Goal: Information Seeking & Learning: Learn about a topic

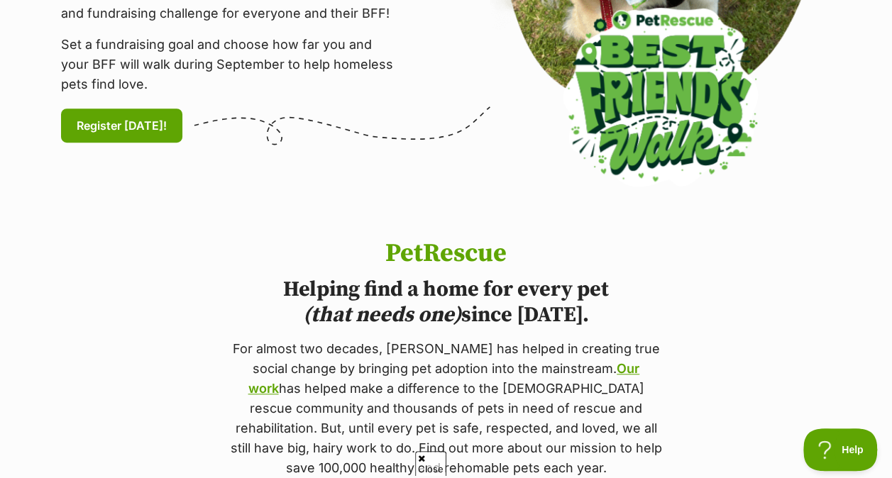
scroll to position [444, 0]
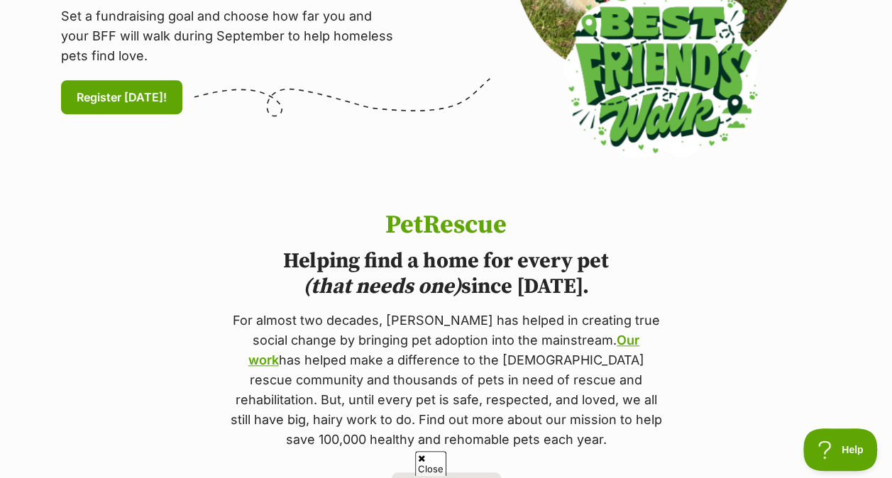
click at [421, 458] on icon at bounding box center [421, 458] width 7 height 9
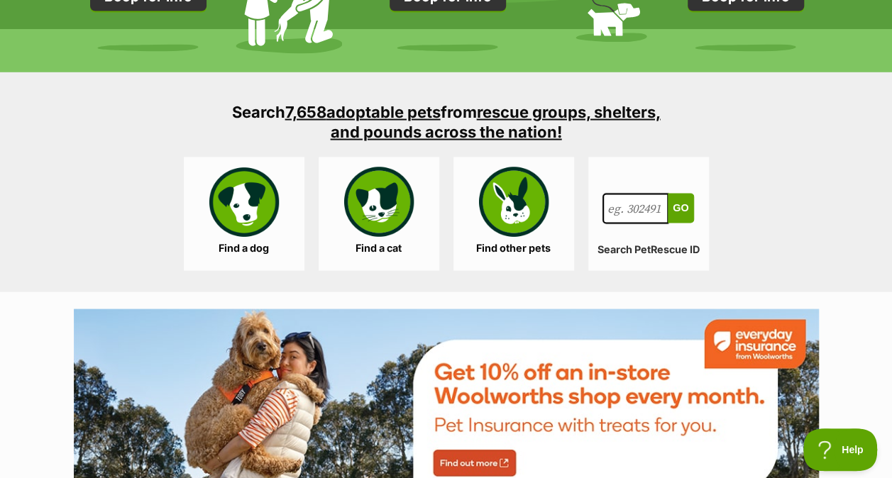
scroll to position [1315, 0]
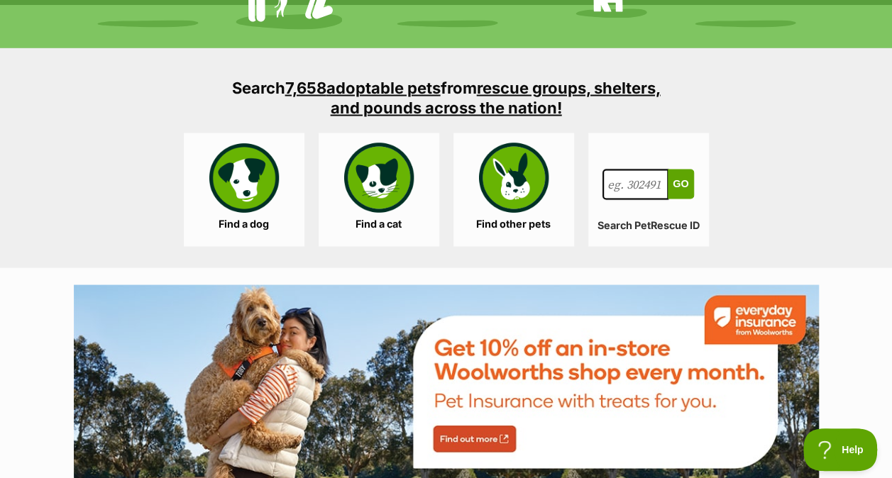
click at [639, 189] on input "Search for a pet, rescue group or article" at bounding box center [635, 184] width 67 height 31
type input "labradoodle"
click at [668, 169] on button "Go" at bounding box center [681, 184] width 26 height 30
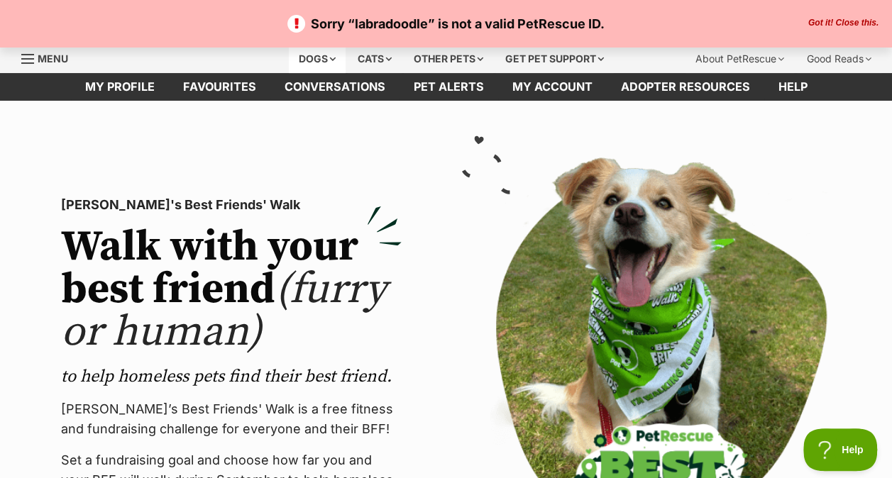
click at [325, 60] on div "Dogs" at bounding box center [317, 59] width 57 height 28
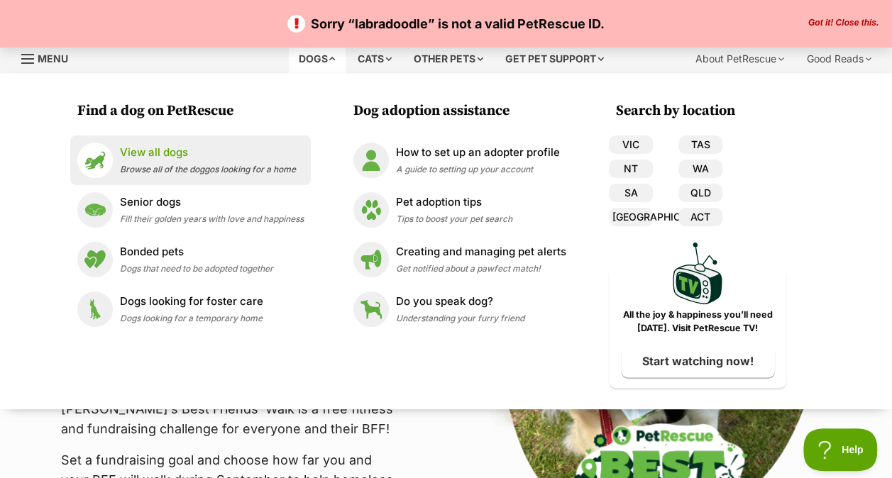
click at [162, 153] on p "View all dogs" at bounding box center [208, 153] width 176 height 16
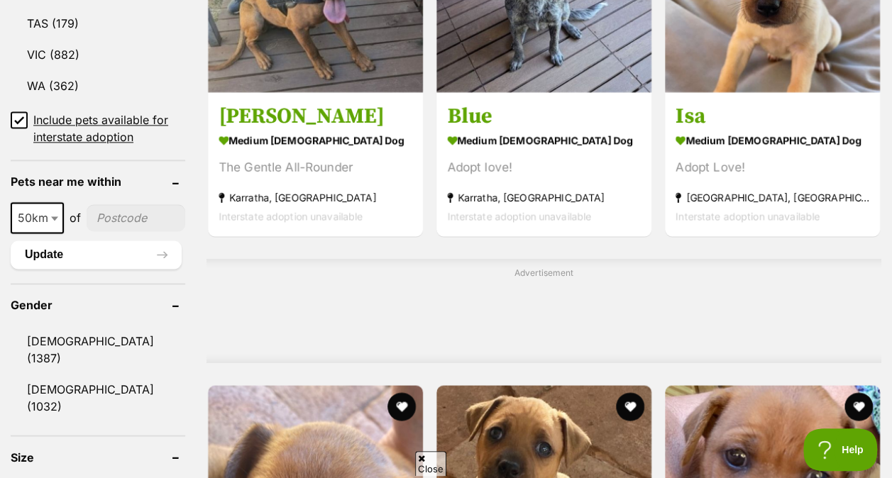
scroll to position [1106, 0]
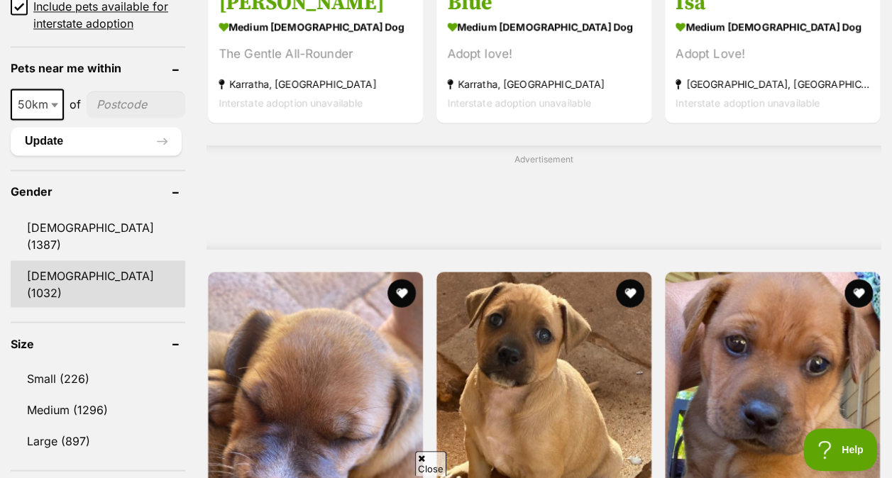
click at [106, 260] on link "[DEMOGRAPHIC_DATA] (1032)" at bounding box center [98, 283] width 175 height 47
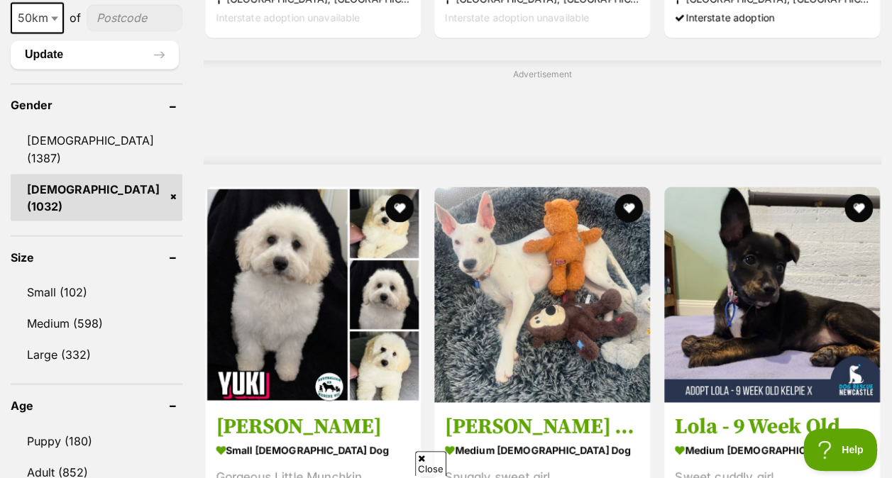
scroll to position [1201, 0]
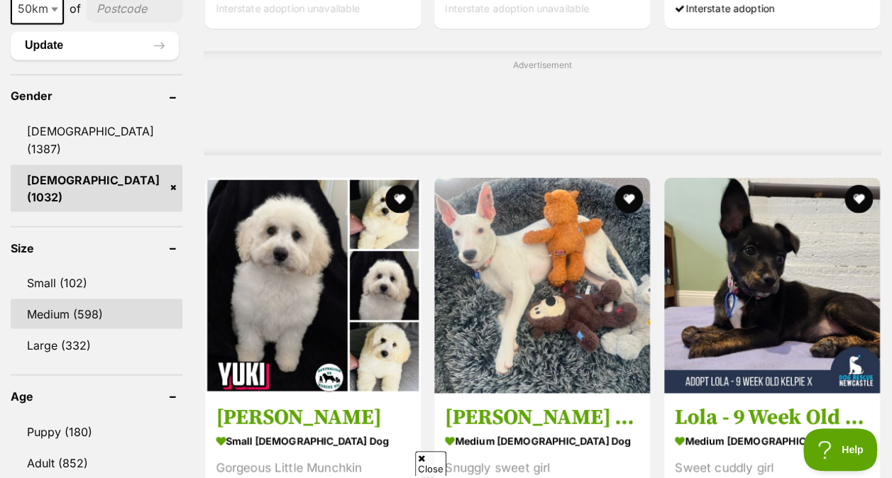
click at [121, 299] on link "Medium (598)" at bounding box center [97, 314] width 172 height 30
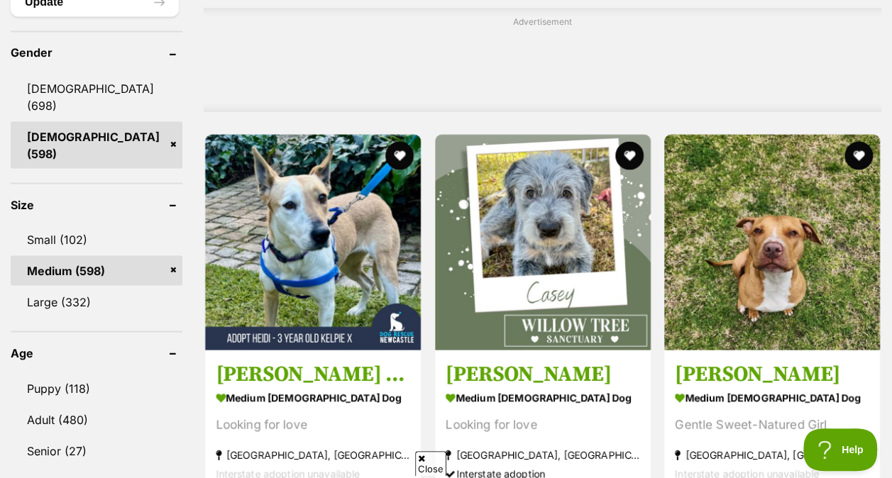
scroll to position [1343, 0]
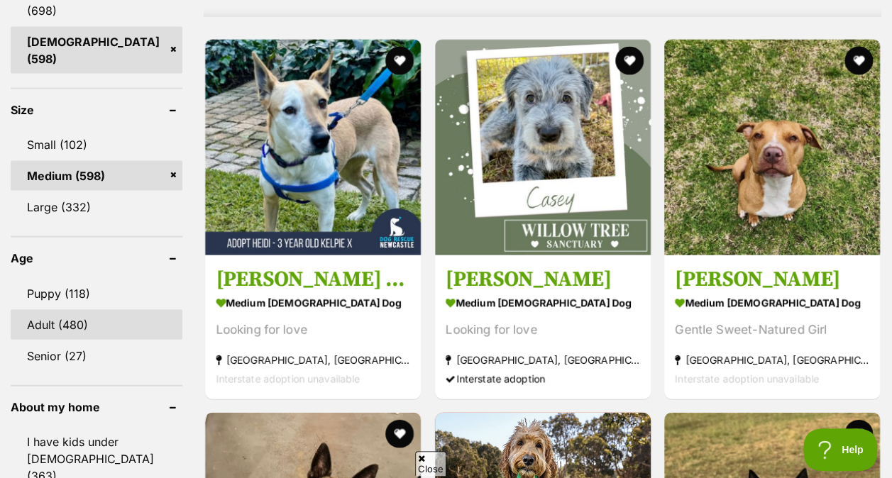
click at [91, 310] on link "Adult (480)" at bounding box center [97, 325] width 172 height 30
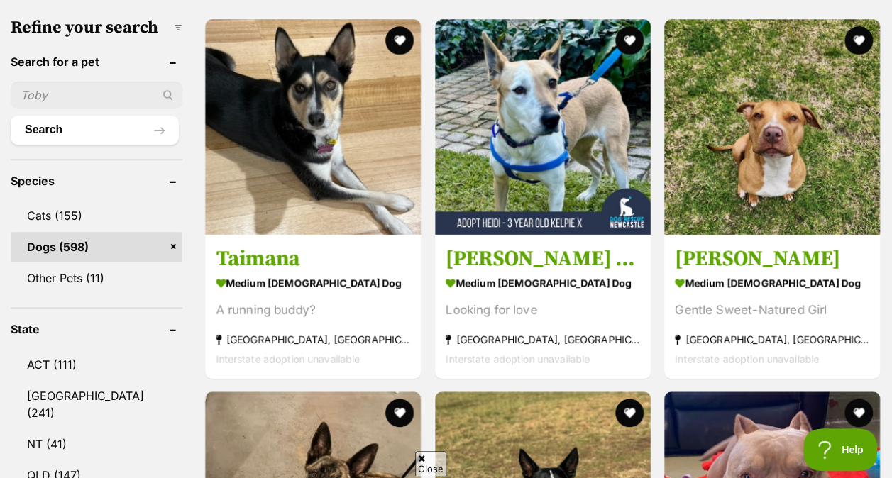
scroll to position [473, 0]
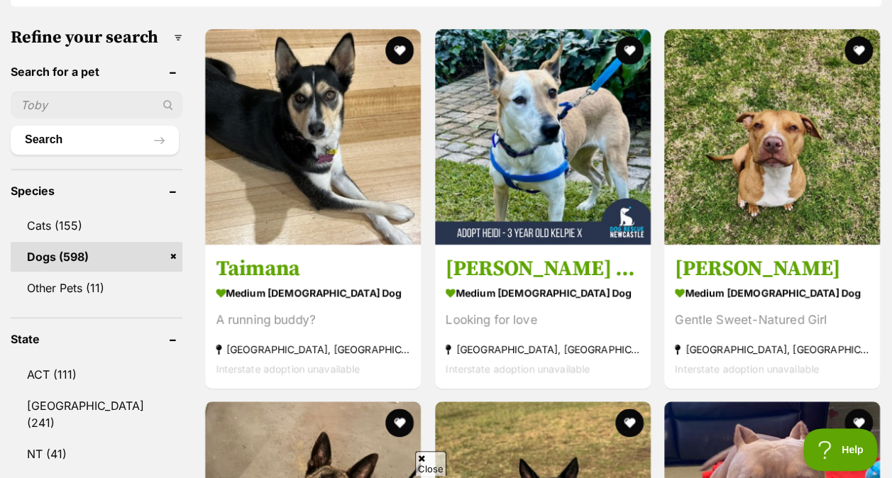
click at [68, 109] on input "text" at bounding box center [97, 105] width 172 height 27
type input "labradoodle"
click at [11, 126] on button "Search" at bounding box center [95, 140] width 168 height 28
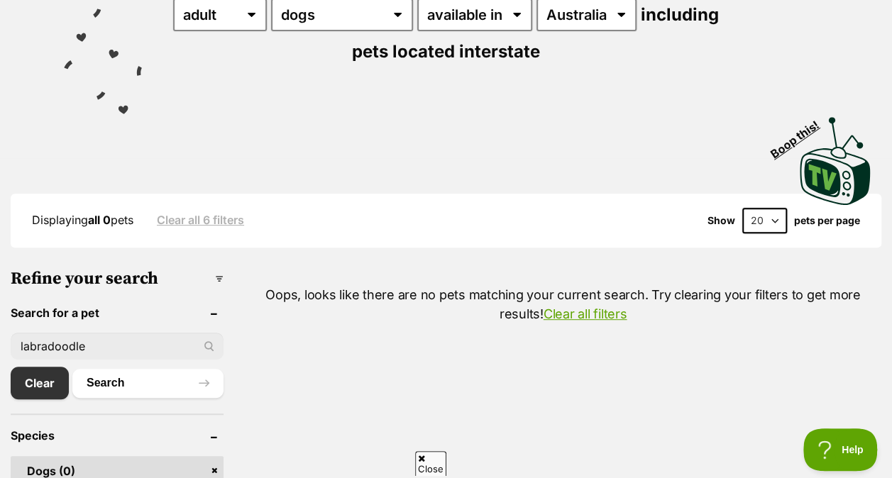
scroll to position [265, 0]
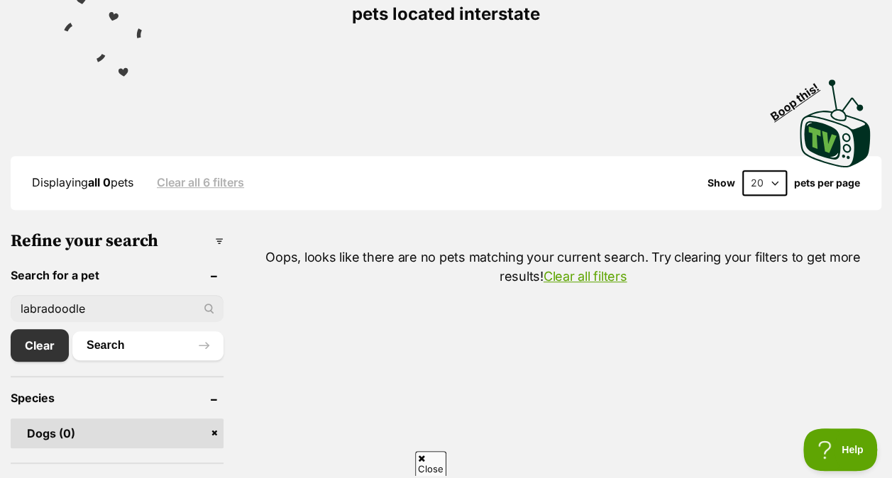
click at [53, 308] on input "labradoodle" at bounding box center [117, 308] width 213 height 27
type input "oodle"
click at [128, 346] on button "Search" at bounding box center [147, 345] width 151 height 28
type input "doodle"
click at [118, 348] on button "Search" at bounding box center [147, 345] width 151 height 28
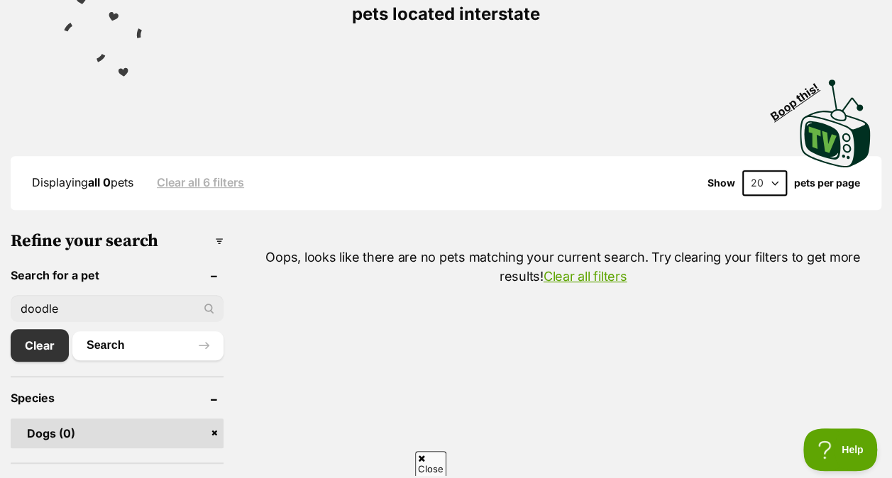
click at [72, 308] on input "doodle" at bounding box center [117, 308] width 213 height 27
type input "d"
type input "poodle"
click at [126, 343] on button "Search" at bounding box center [147, 345] width 151 height 28
click at [70, 309] on input "poodle" at bounding box center [117, 308] width 213 height 27
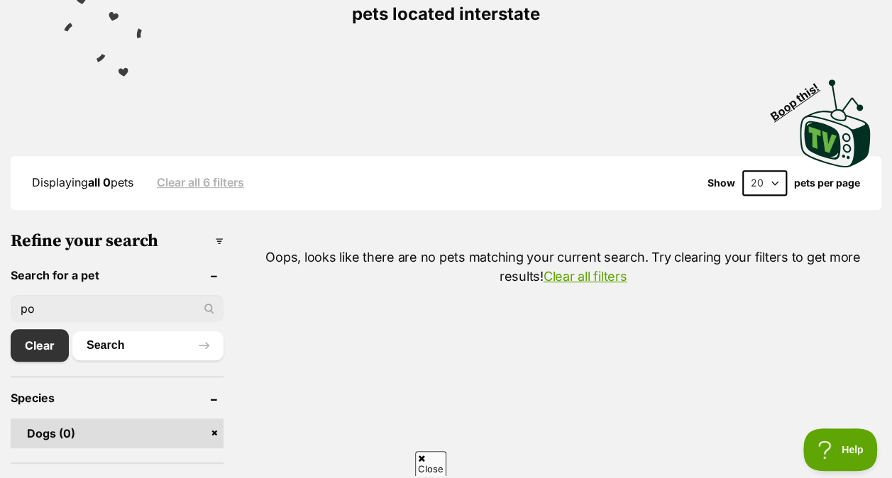
type input "p"
click at [50, 352] on link "Clear" at bounding box center [43, 345] width 65 height 33
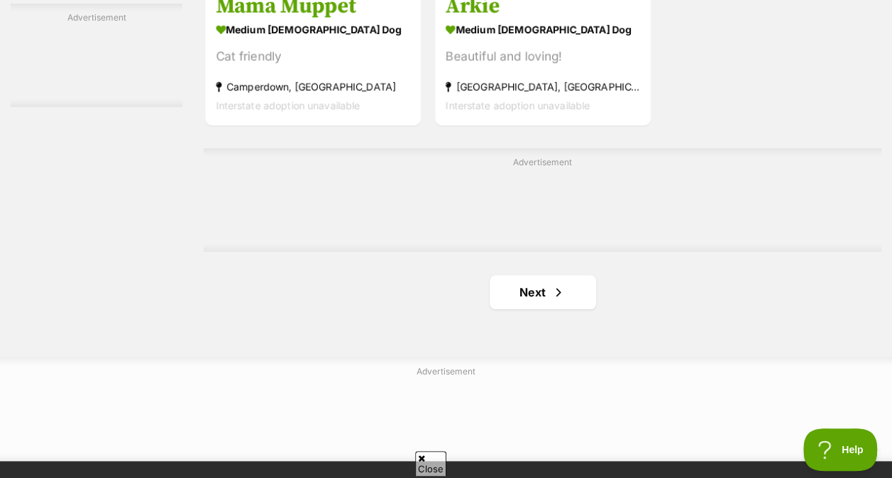
scroll to position [3339, 0]
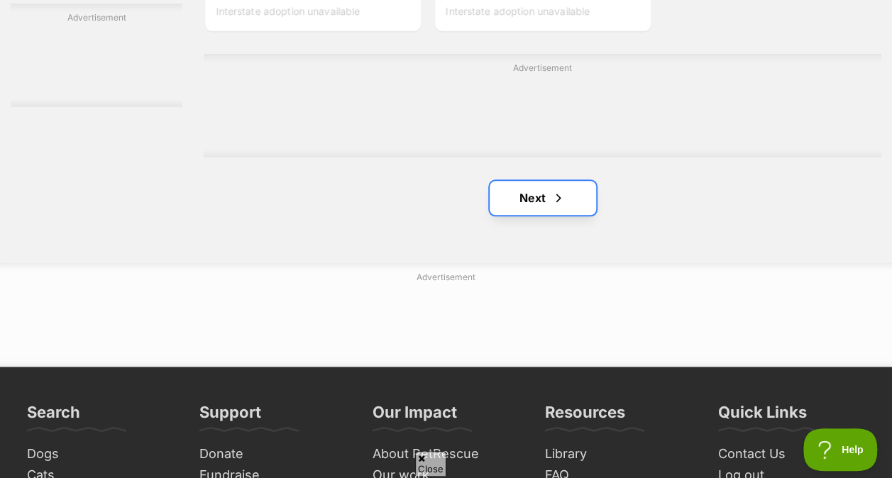
click at [578, 204] on link "Next" at bounding box center [543, 198] width 106 height 34
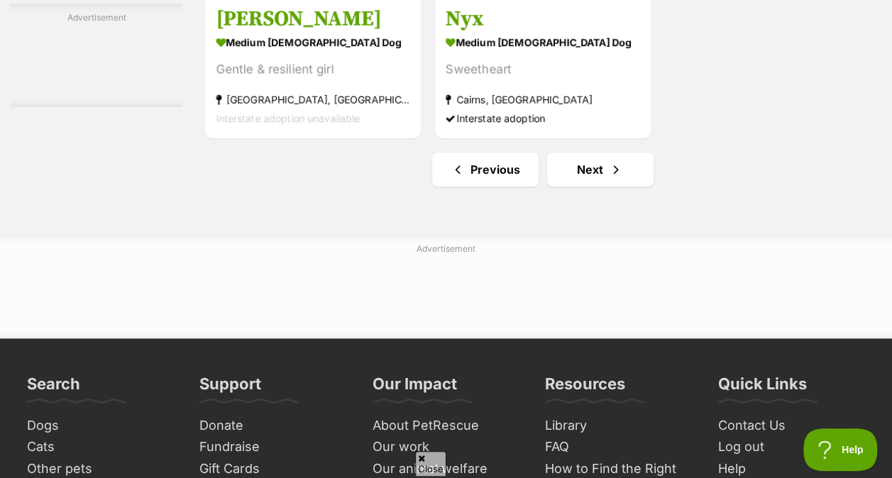
scroll to position [3424, 0]
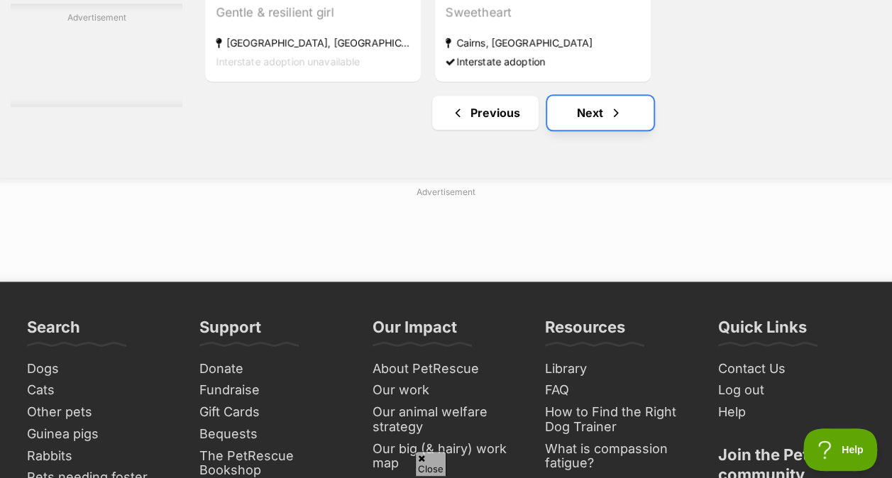
click at [597, 122] on link "Next" at bounding box center [600, 113] width 106 height 34
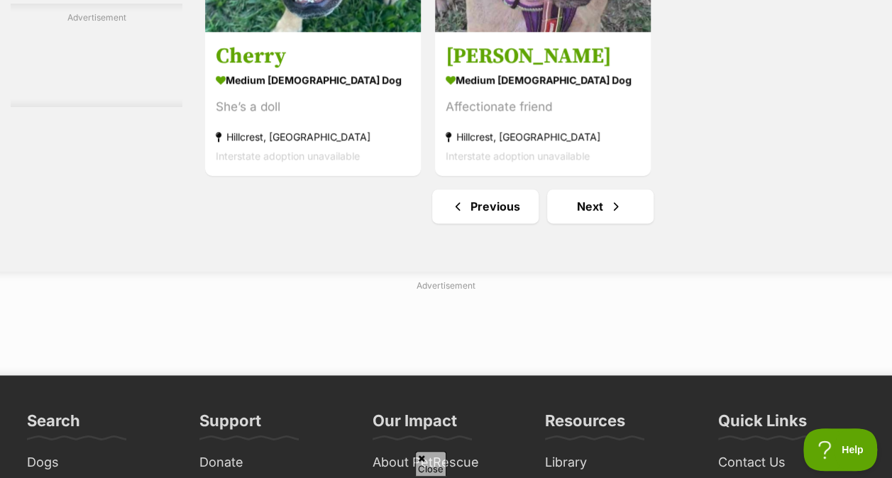
scroll to position [3491, 0]
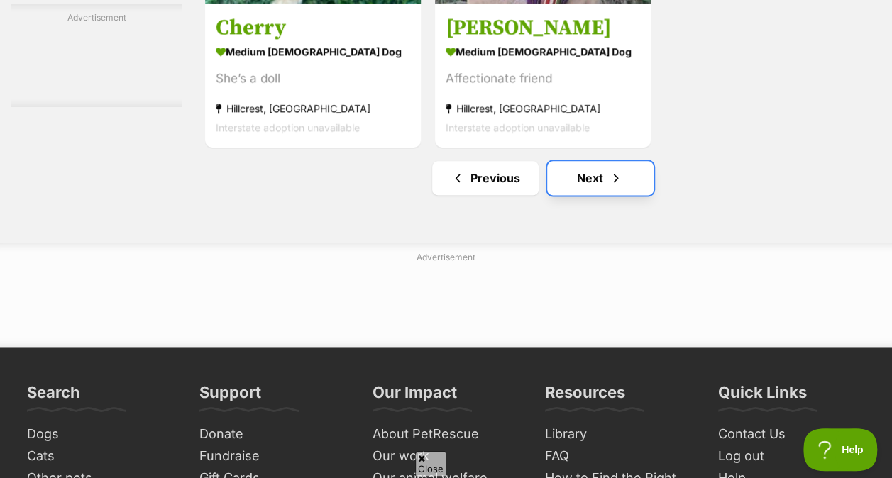
click at [597, 177] on link "Next" at bounding box center [600, 178] width 106 height 34
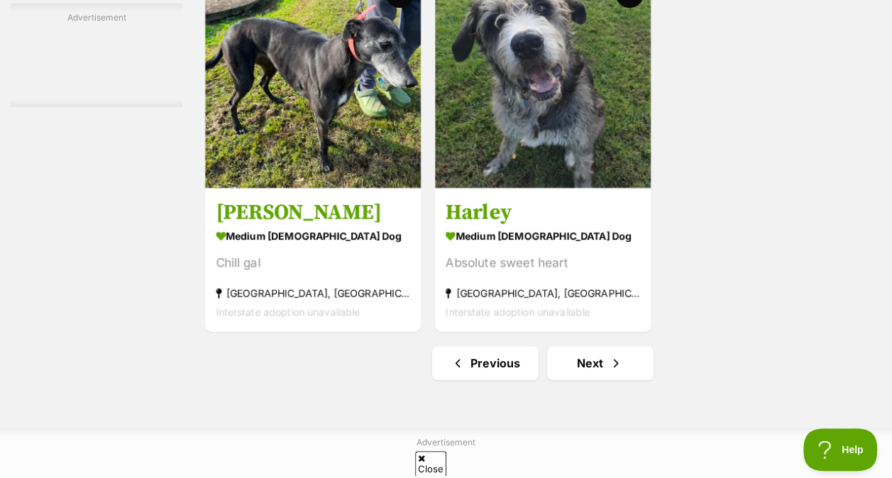
scroll to position [3178, 0]
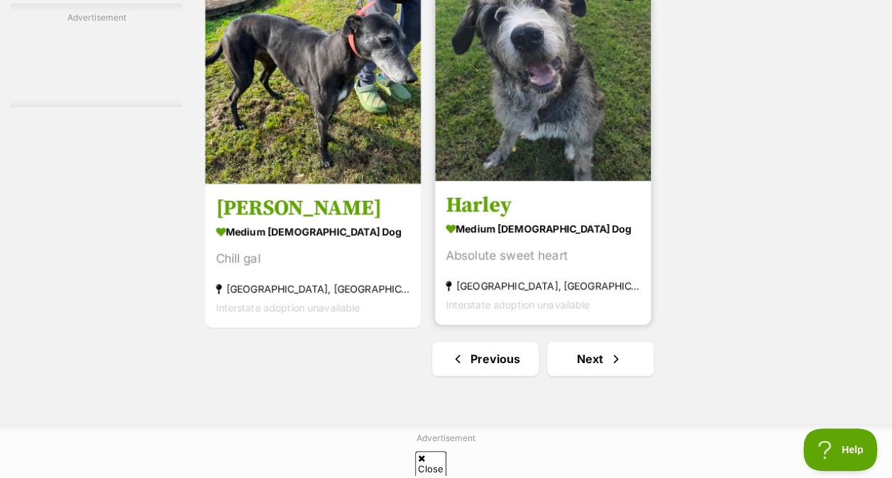
click at [539, 147] on img at bounding box center [543, 73] width 216 height 216
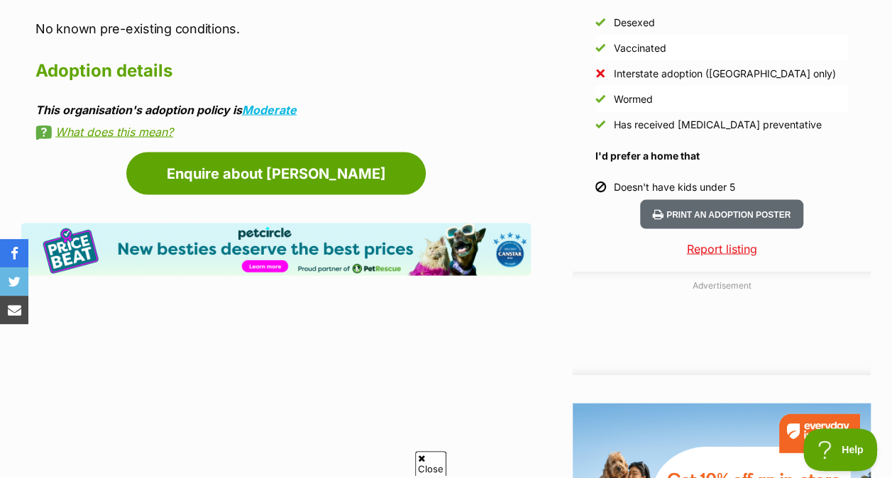
scroll to position [1352, 0]
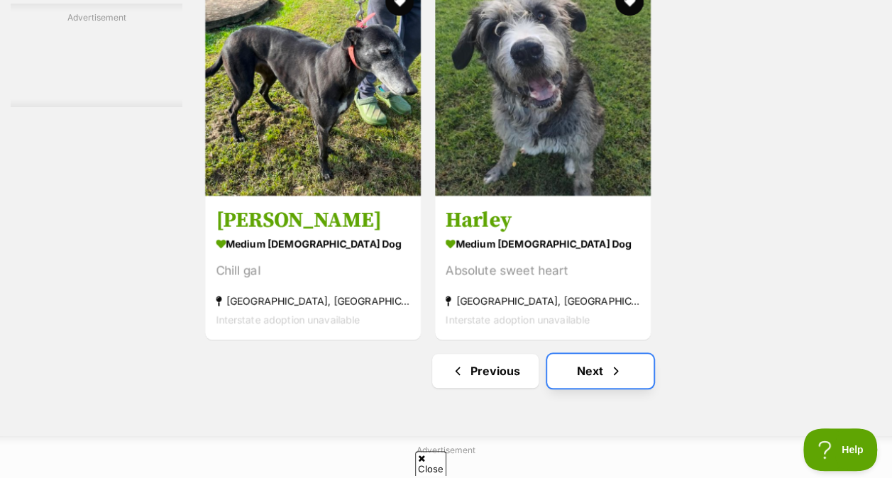
click at [614, 370] on span "Next page" at bounding box center [616, 371] width 14 height 17
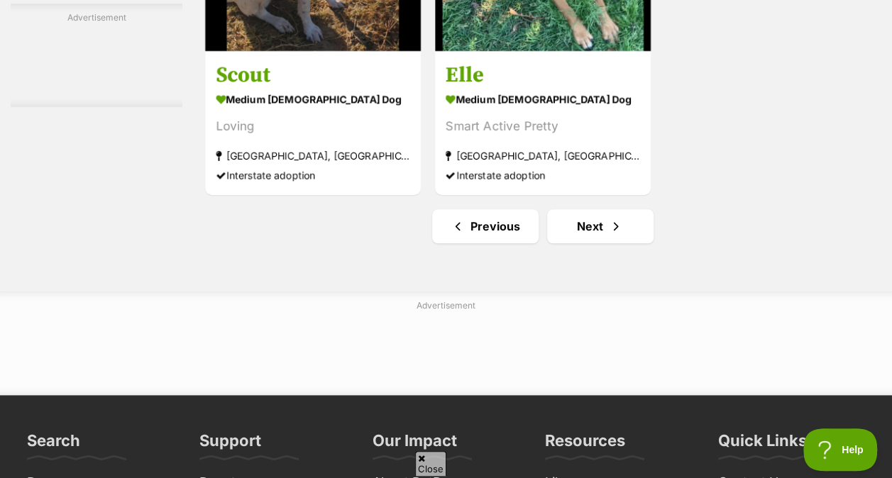
scroll to position [3414, 0]
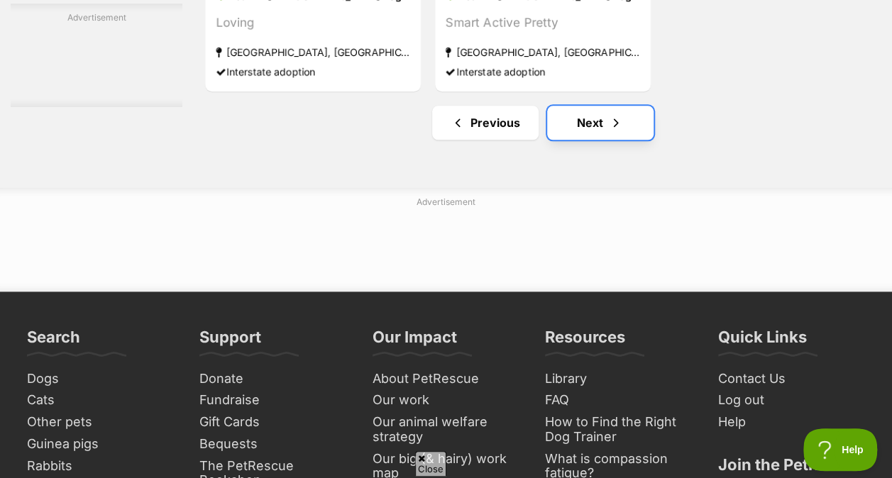
click at [604, 128] on link "Next" at bounding box center [600, 123] width 106 height 34
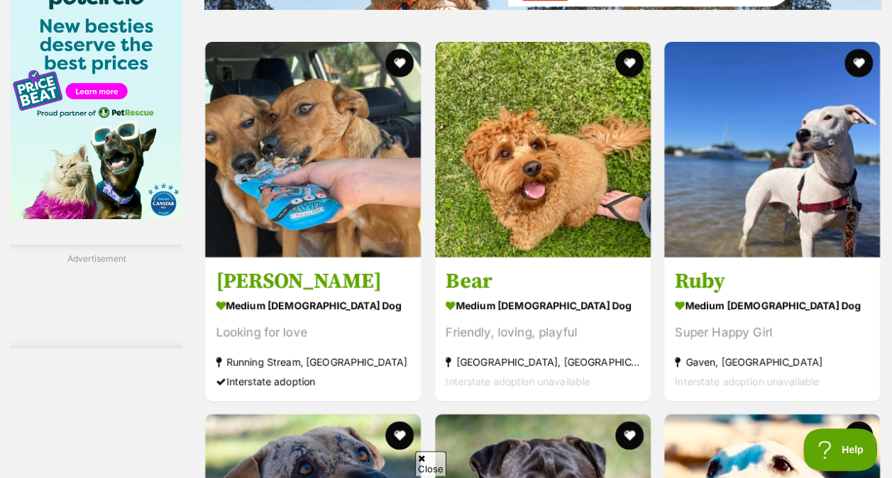
scroll to position [2365, 0]
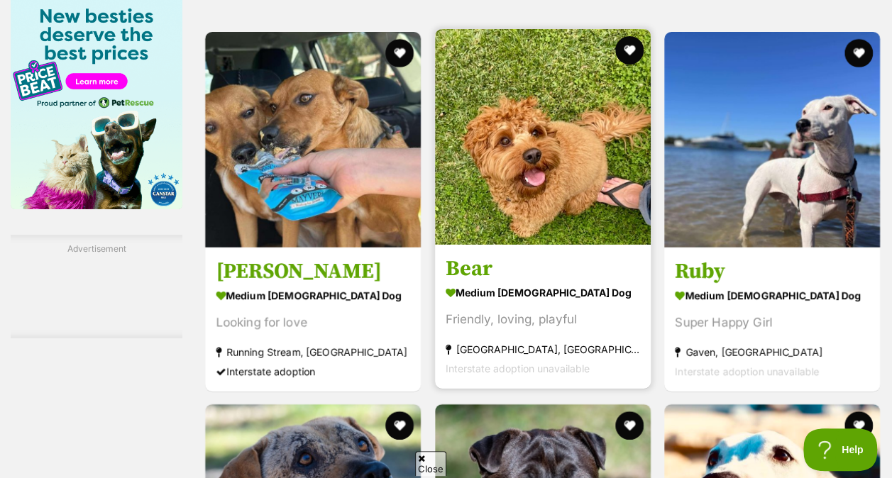
click at [560, 206] on img at bounding box center [543, 137] width 216 height 216
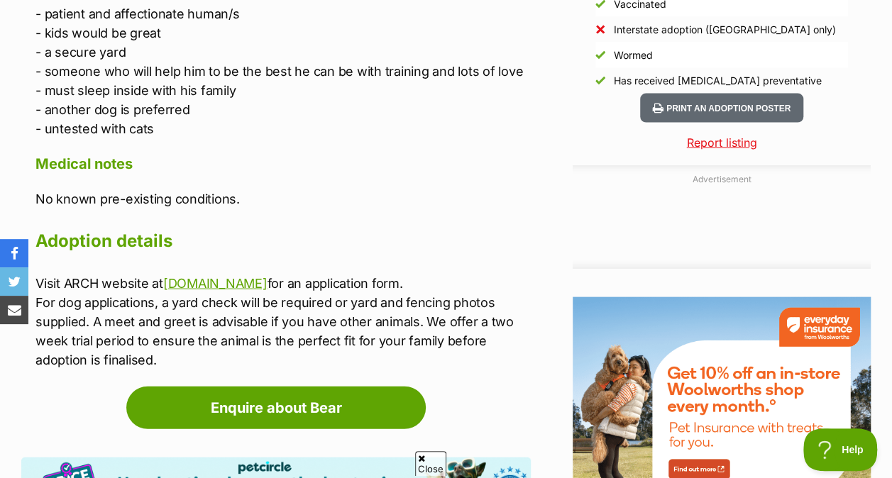
scroll to position [1437, 0]
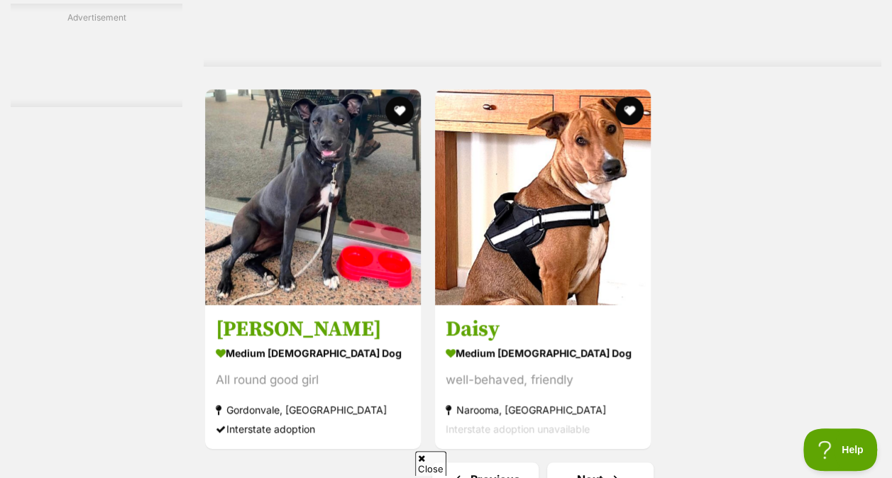
scroll to position [3312, 0]
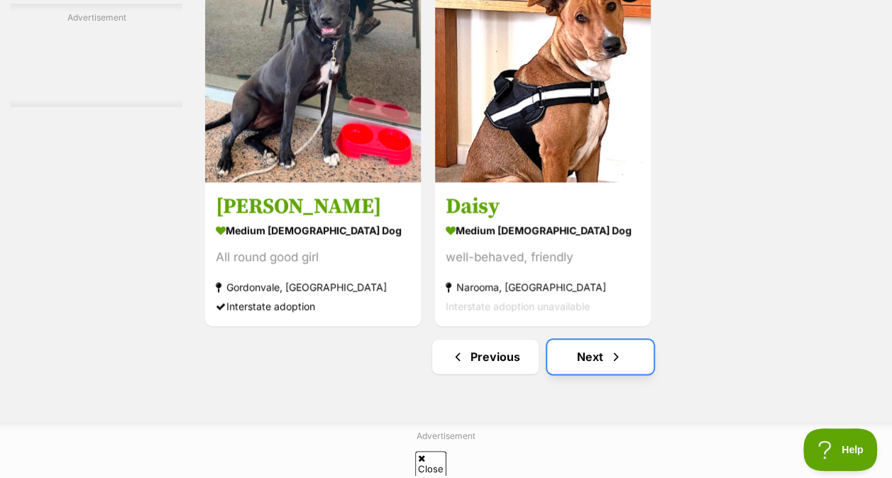
click at [610, 340] on link "Next" at bounding box center [600, 357] width 106 height 34
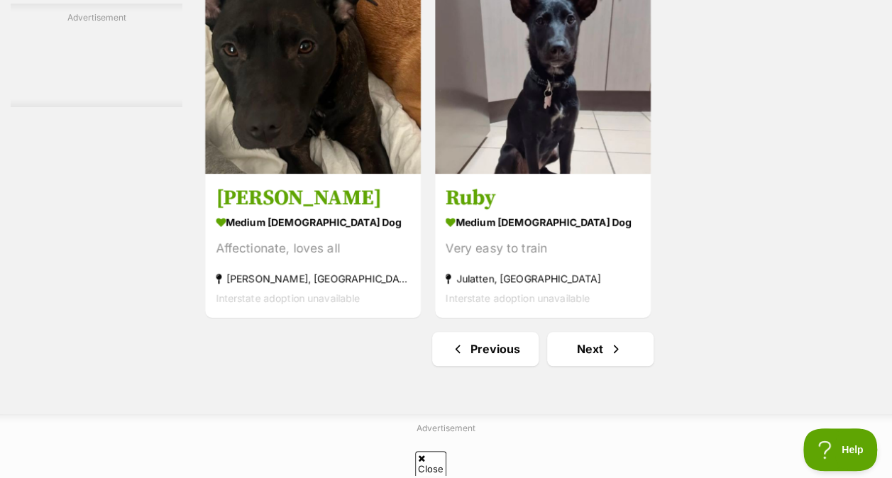
scroll to position [3235, 0]
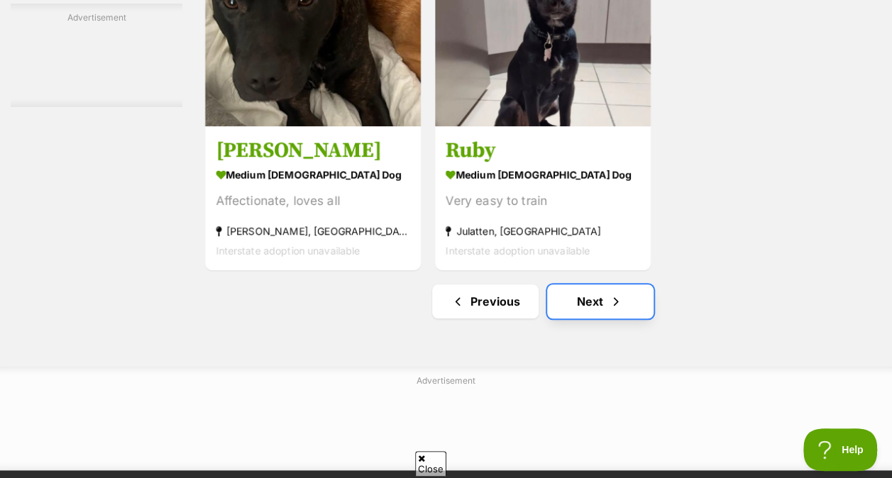
click at [609, 295] on span "Next page" at bounding box center [616, 301] width 14 height 17
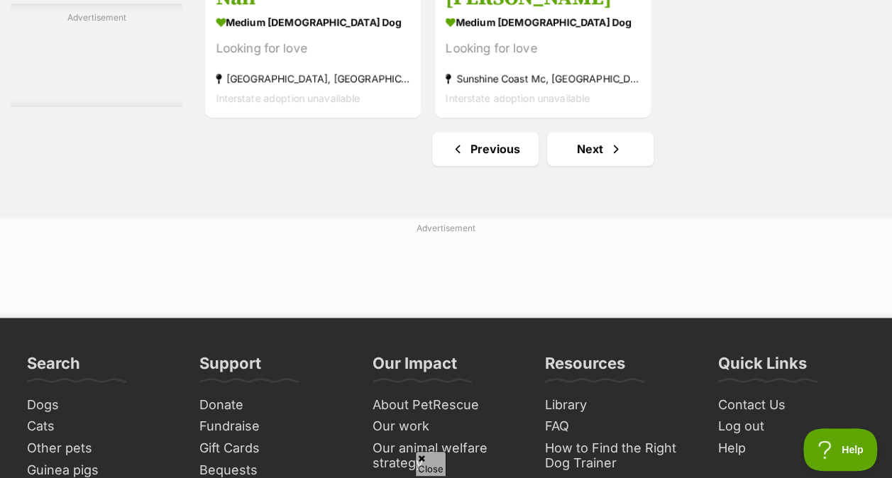
scroll to position [3435, 0]
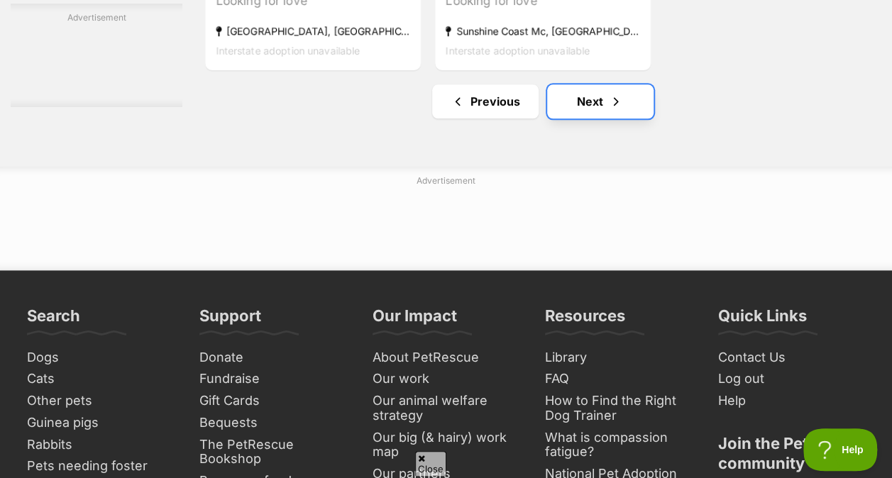
click at [612, 100] on span "Next page" at bounding box center [616, 101] width 14 height 17
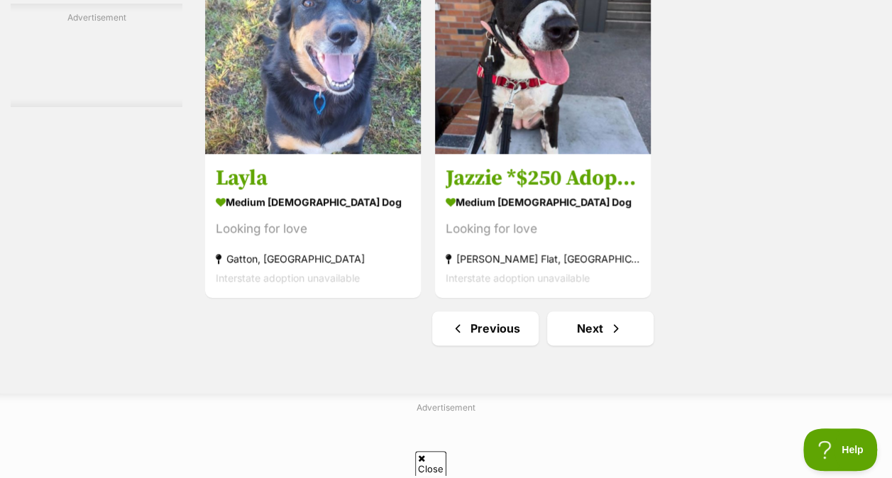
scroll to position [3348, 0]
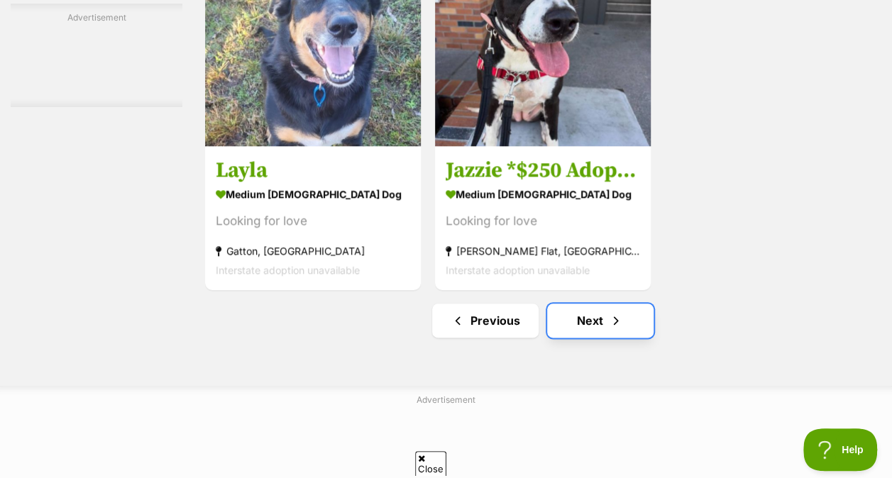
click at [639, 316] on link "Next" at bounding box center [600, 321] width 106 height 34
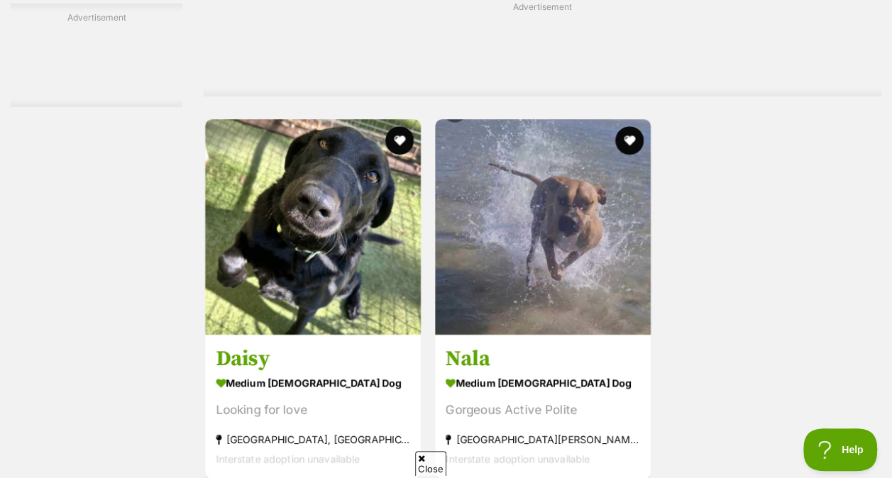
scroll to position [3140, 0]
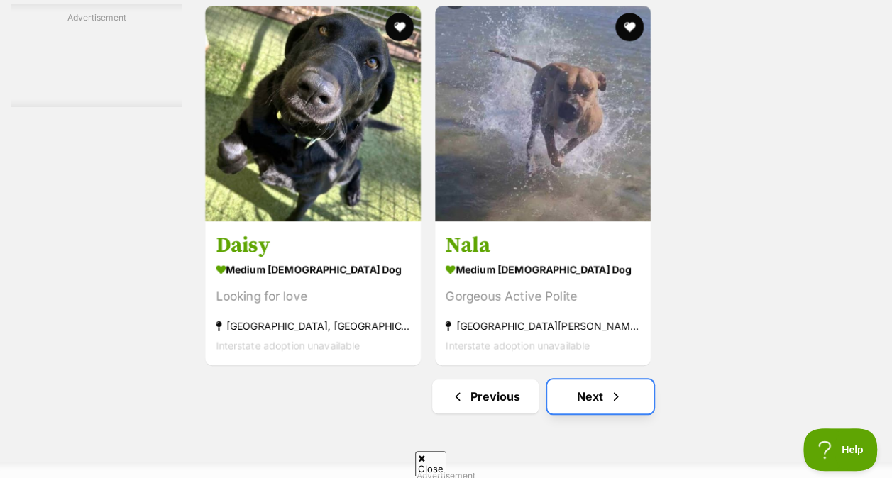
click at [616, 388] on span "Next page" at bounding box center [616, 396] width 14 height 17
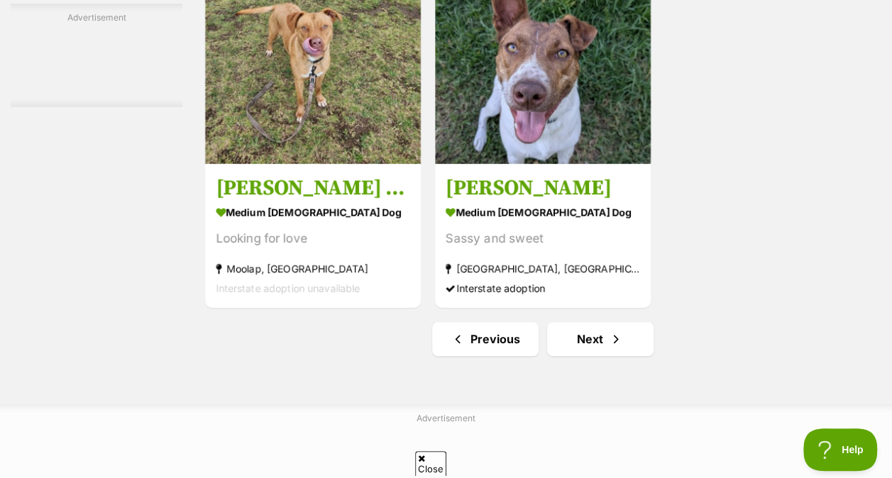
scroll to position [3226, 0]
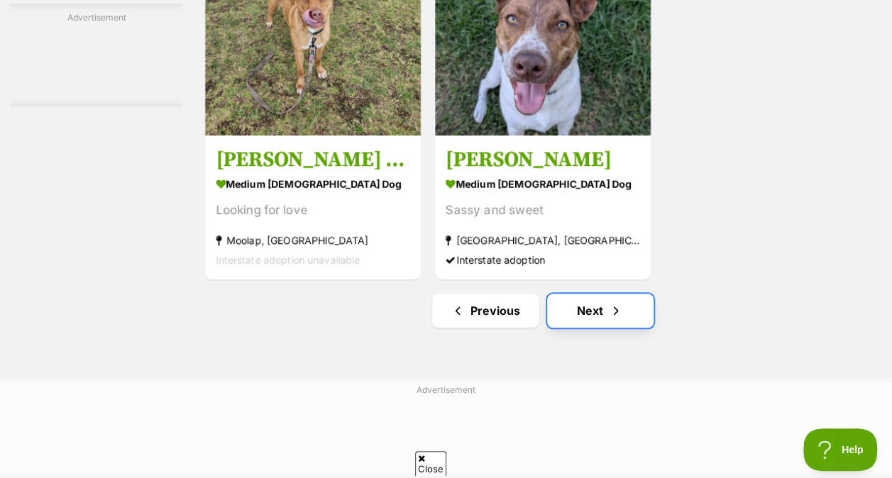
click at [634, 311] on link "Next" at bounding box center [600, 311] width 106 height 34
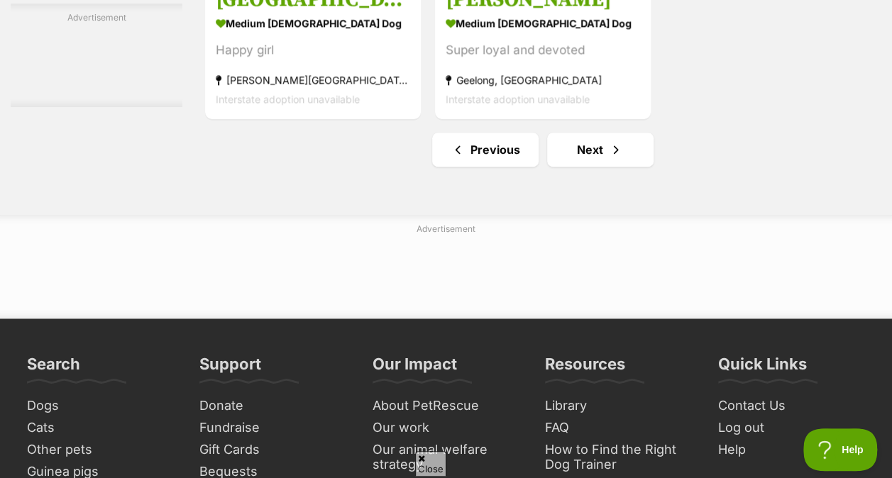
scroll to position [3547, 0]
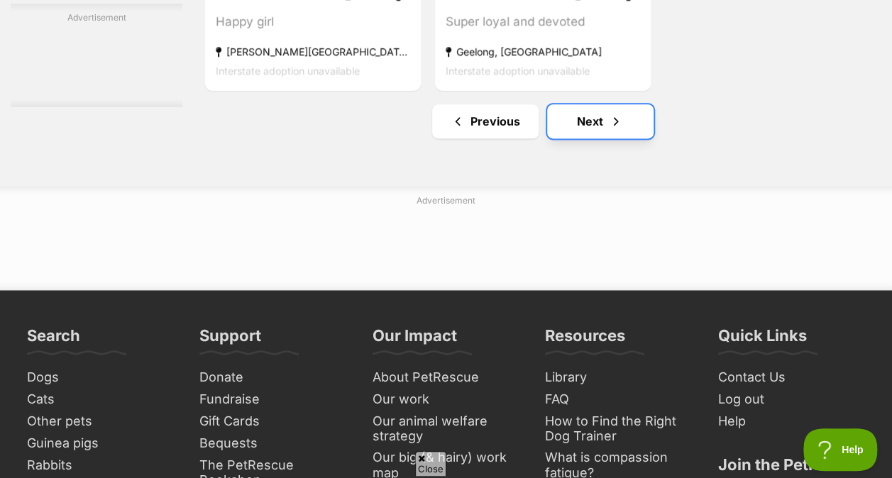
click at [622, 124] on span "Next page" at bounding box center [616, 121] width 14 height 17
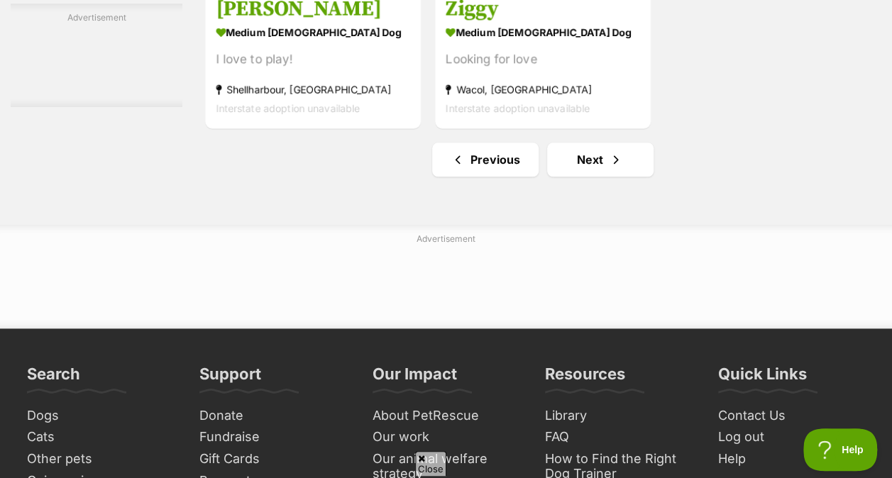
scroll to position [3349, 0]
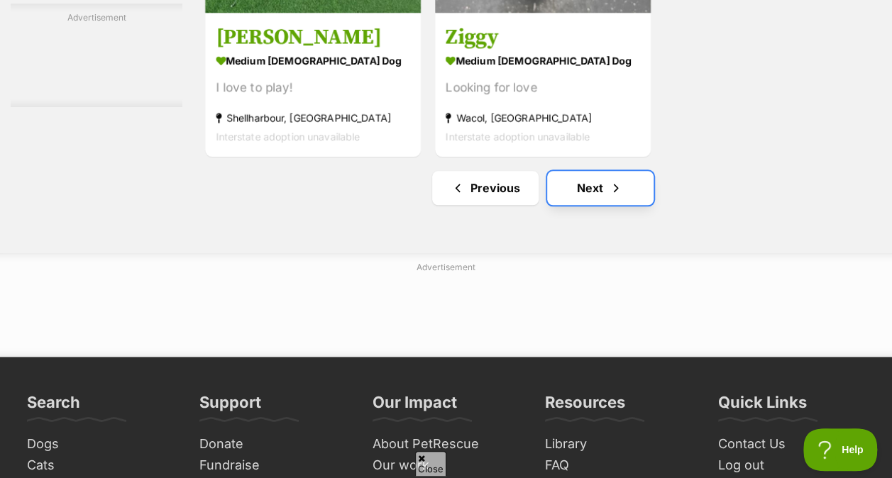
click at [606, 184] on link "Next" at bounding box center [600, 188] width 106 height 34
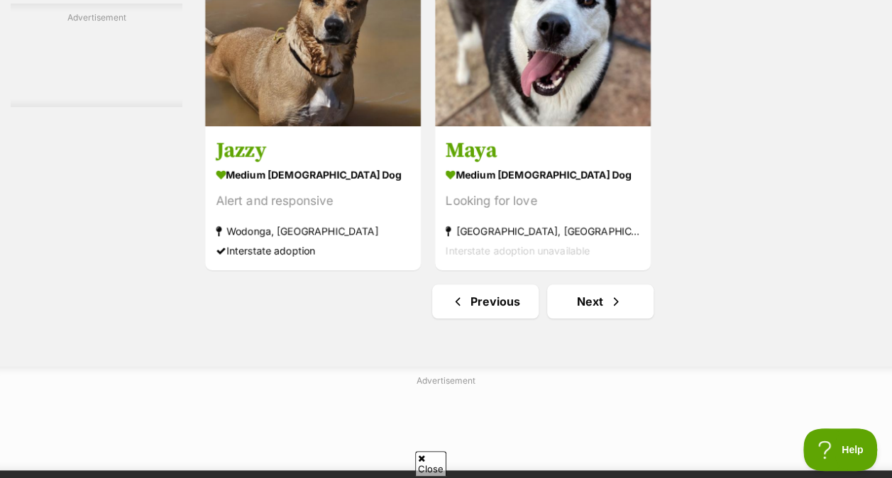
scroll to position [3282, 0]
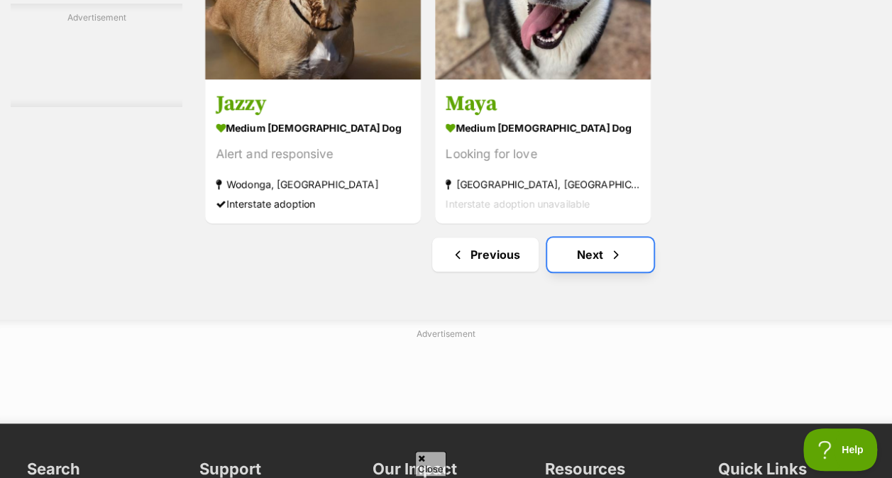
click at [602, 255] on link "Next" at bounding box center [600, 255] width 106 height 34
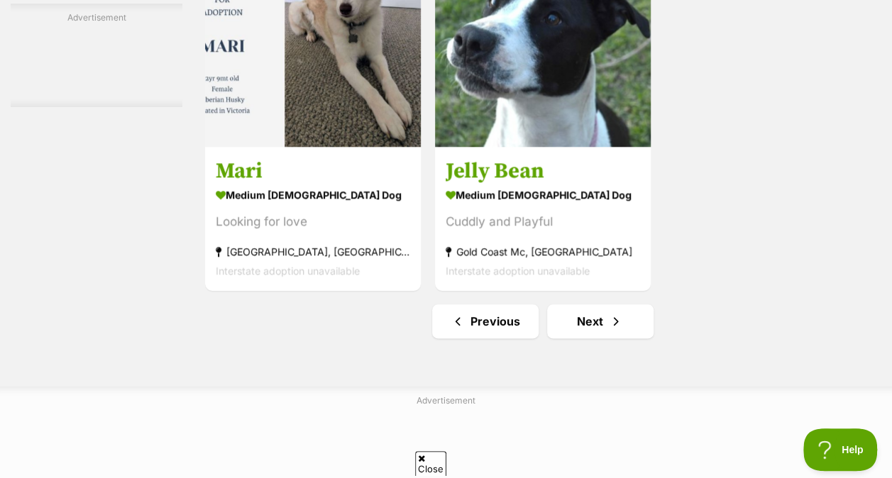
scroll to position [3347, 0]
click at [619, 326] on span "Next page" at bounding box center [616, 321] width 14 height 17
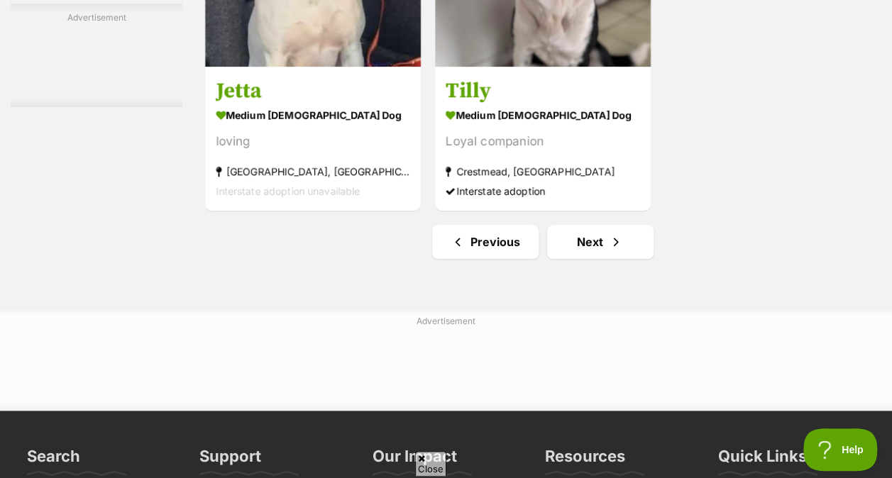
scroll to position [3257, 0]
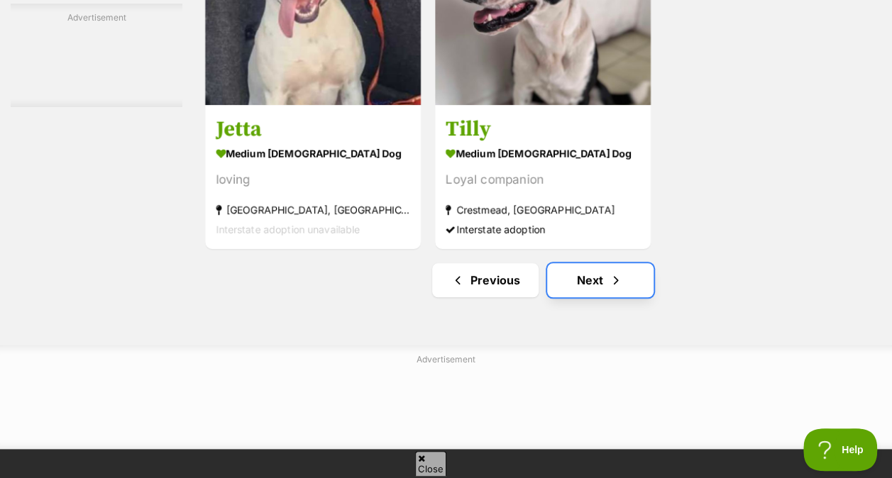
click at [619, 272] on span "Next page" at bounding box center [616, 280] width 14 height 17
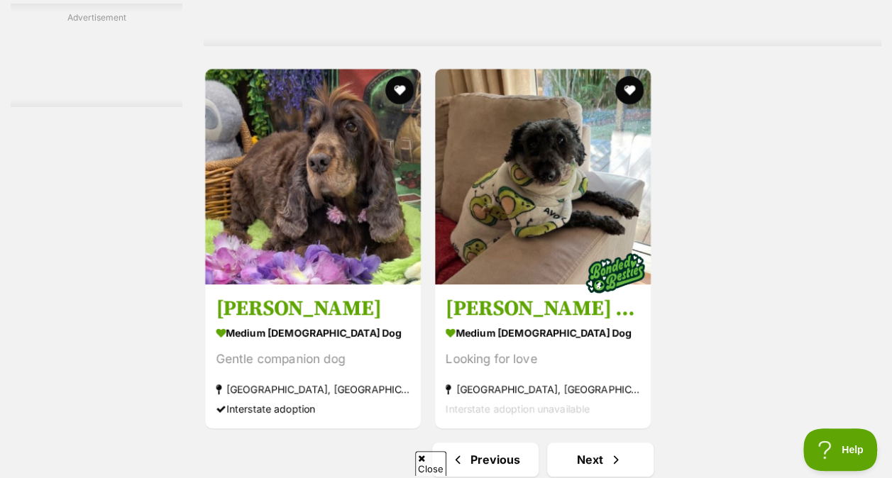
scroll to position [3083, 0]
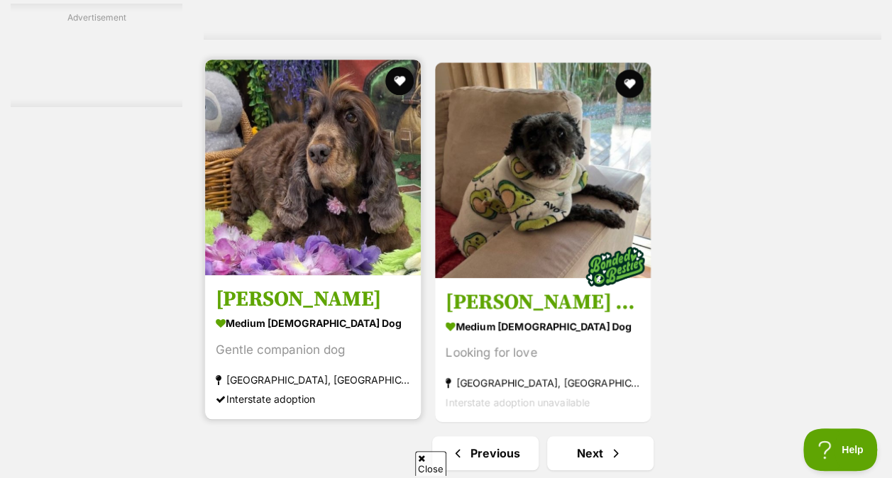
click at [364, 214] on img at bounding box center [313, 168] width 216 height 216
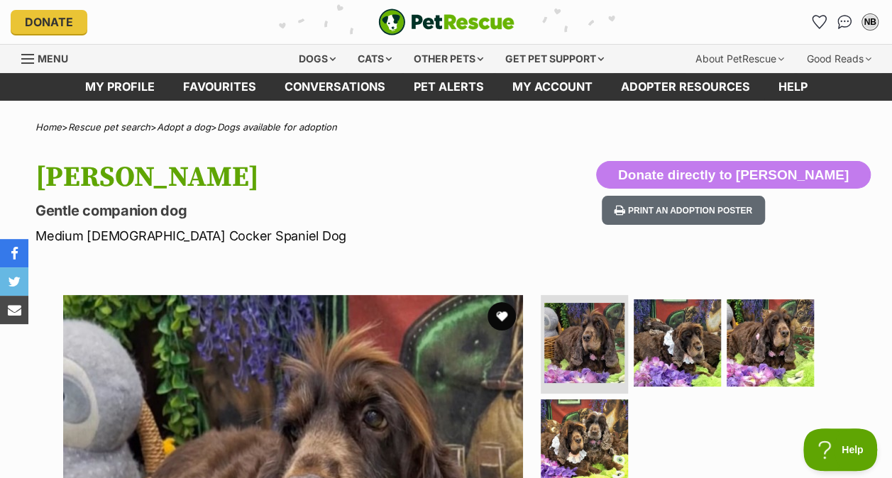
click at [364, 214] on p "Gentle companion dog" at bounding box center [289, 211] width 509 height 20
drag, startPoint x: 890, startPoint y: 470, endPoint x: 891, endPoint y: 461, distance: 9.3
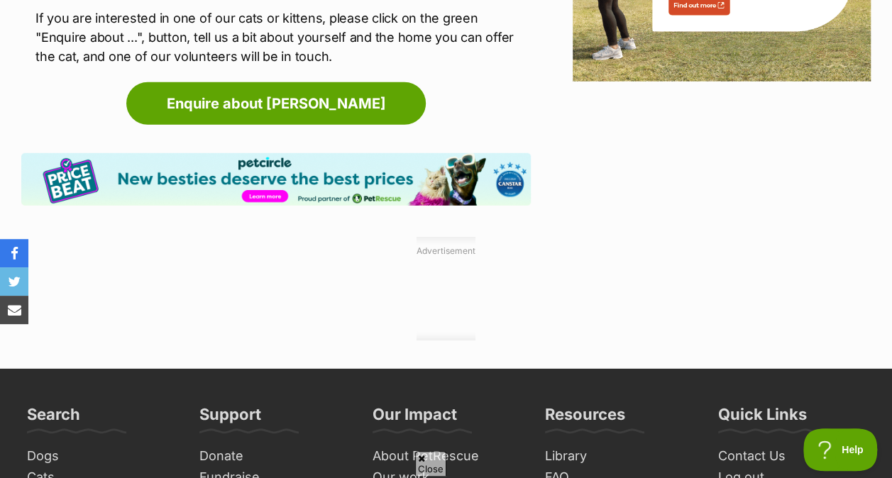
scroll to position [1987, 0]
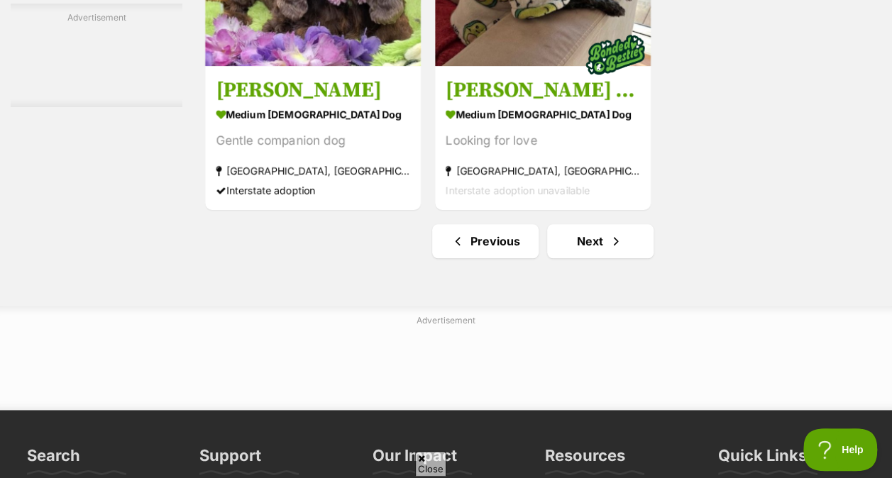
scroll to position [3239, 0]
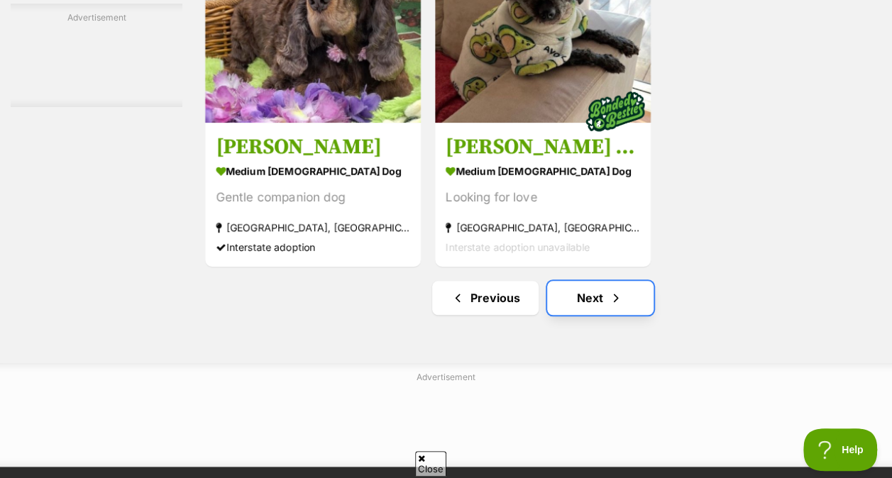
click at [612, 292] on span "Next page" at bounding box center [616, 297] width 14 height 17
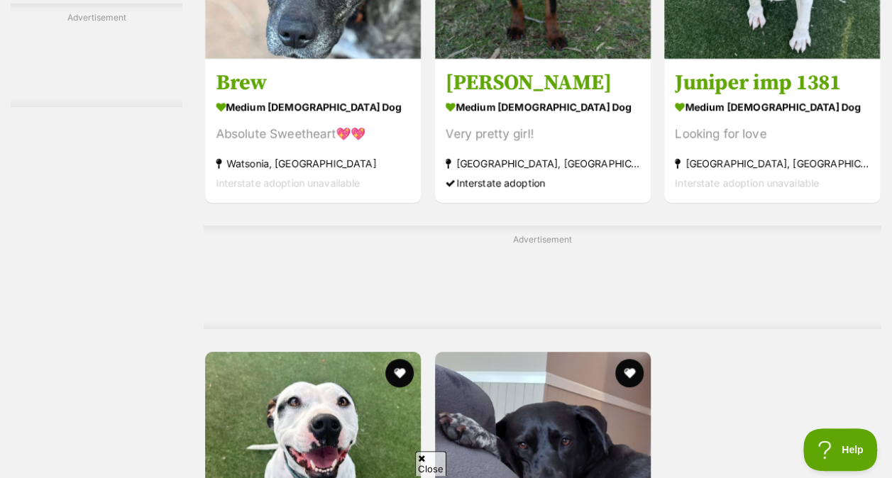
scroll to position [3345, 0]
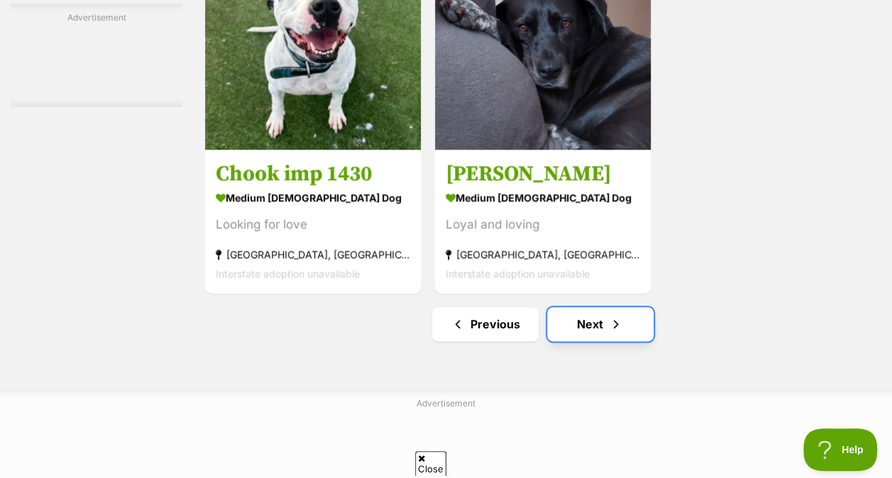
click at [609, 322] on span "Next page" at bounding box center [616, 324] width 14 height 17
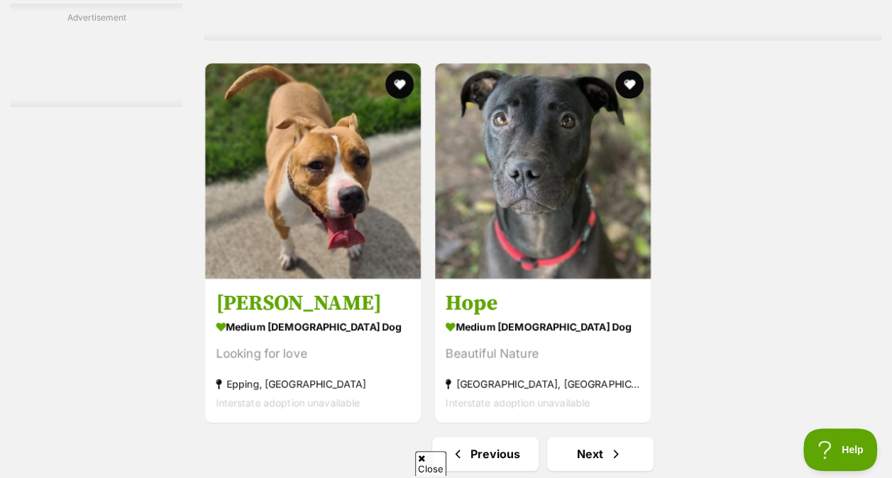
scroll to position [3215, 0]
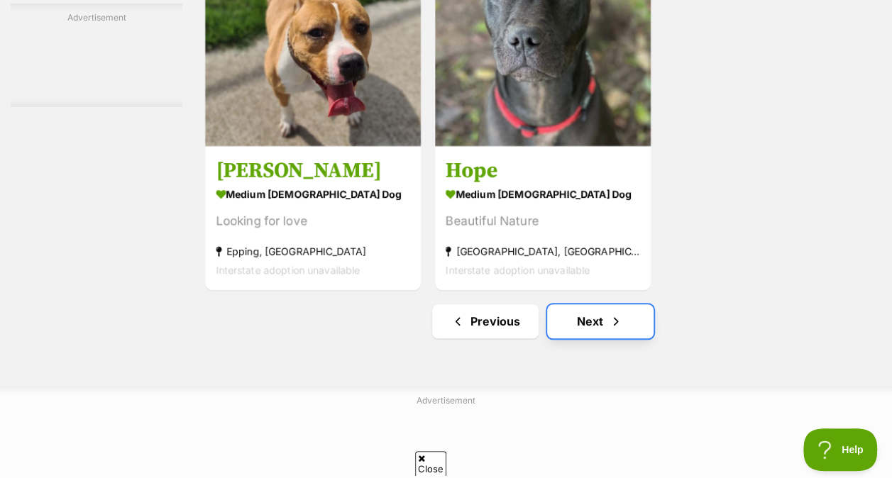
click at [597, 313] on link "Next" at bounding box center [600, 321] width 106 height 34
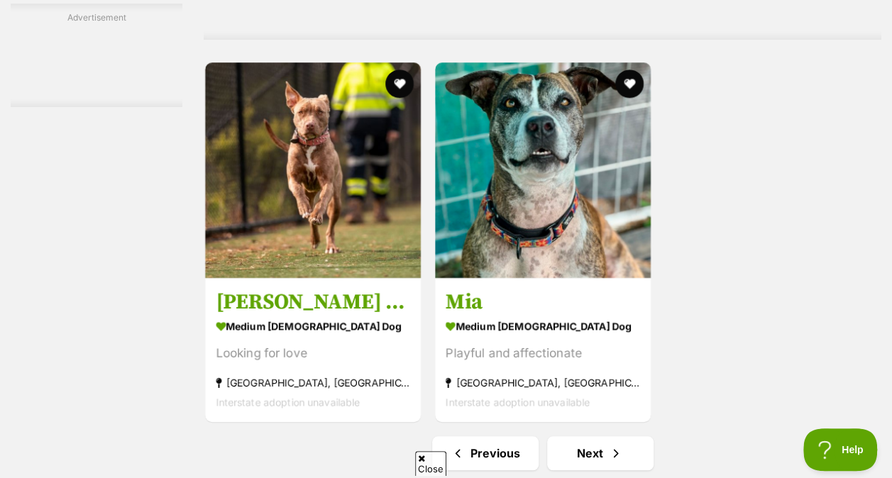
scroll to position [3149, 0]
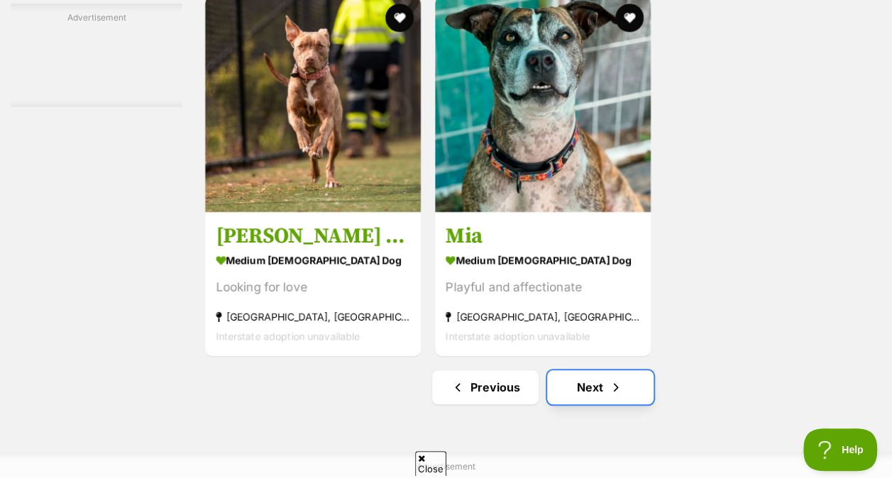
click at [612, 380] on span "Next page" at bounding box center [616, 387] width 14 height 17
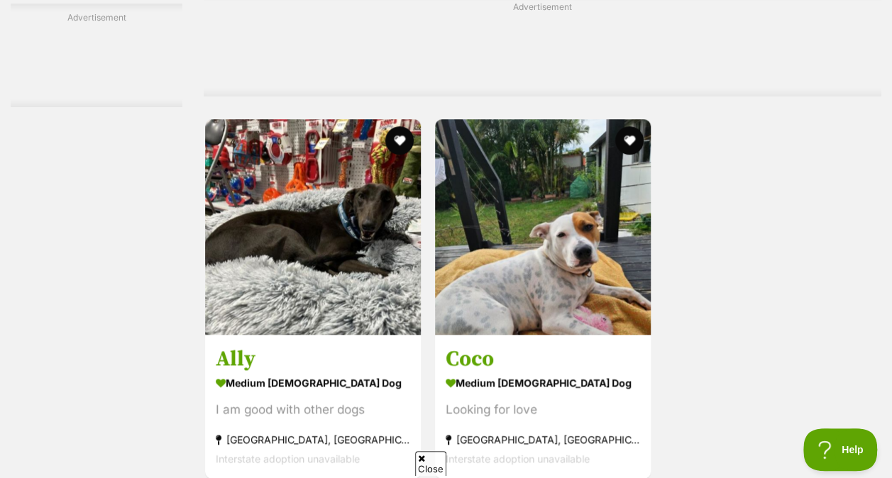
scroll to position [3235, 0]
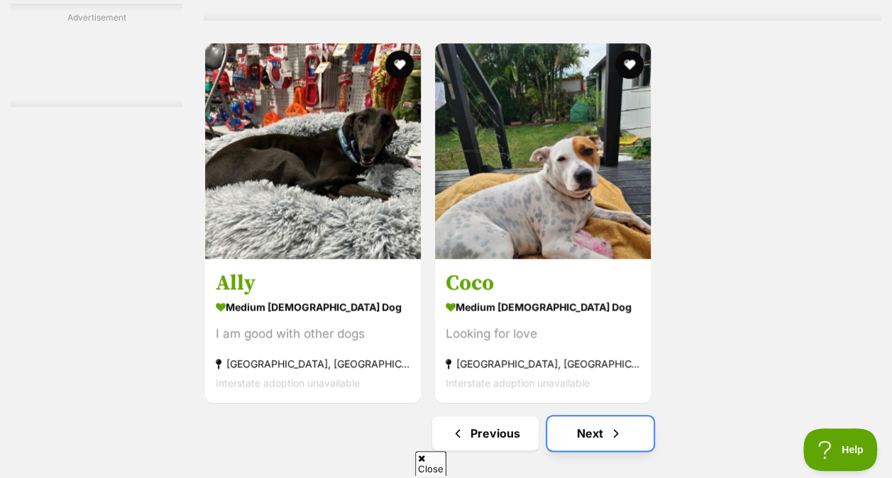
click at [612, 440] on span "Next page" at bounding box center [616, 433] width 14 height 17
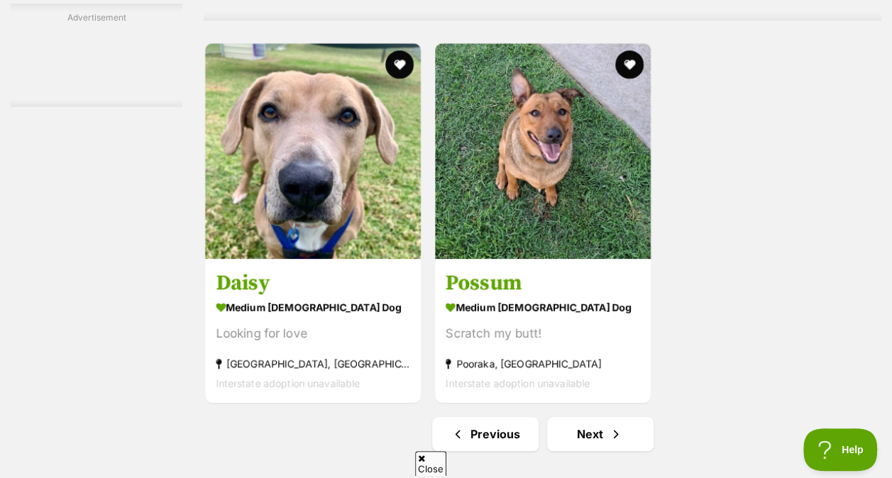
scroll to position [3110, 0]
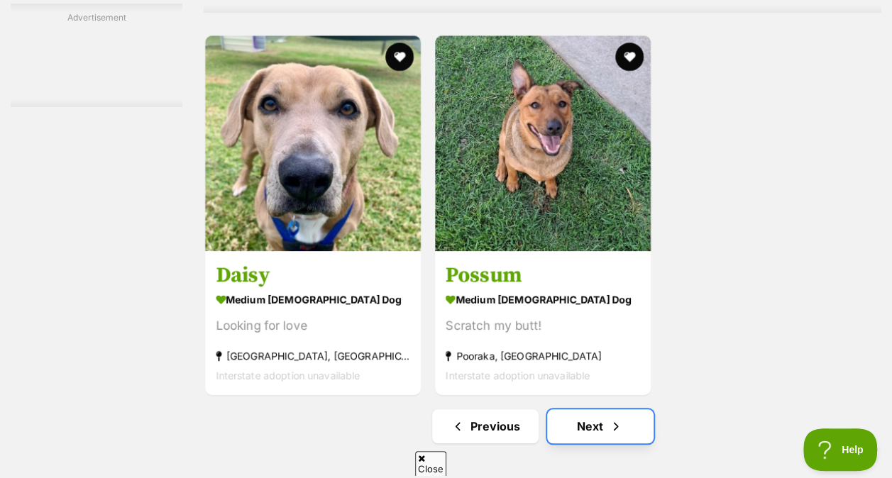
click at [617, 427] on span "Next page" at bounding box center [616, 426] width 14 height 17
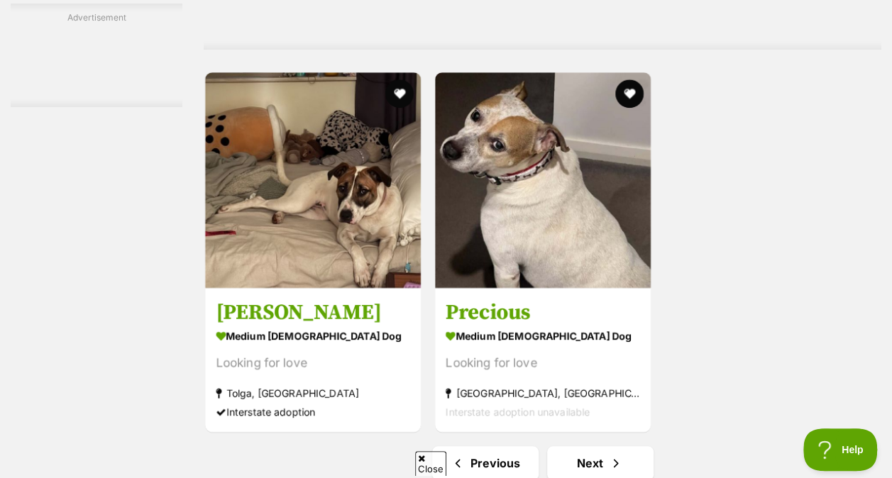
scroll to position [3112, 0]
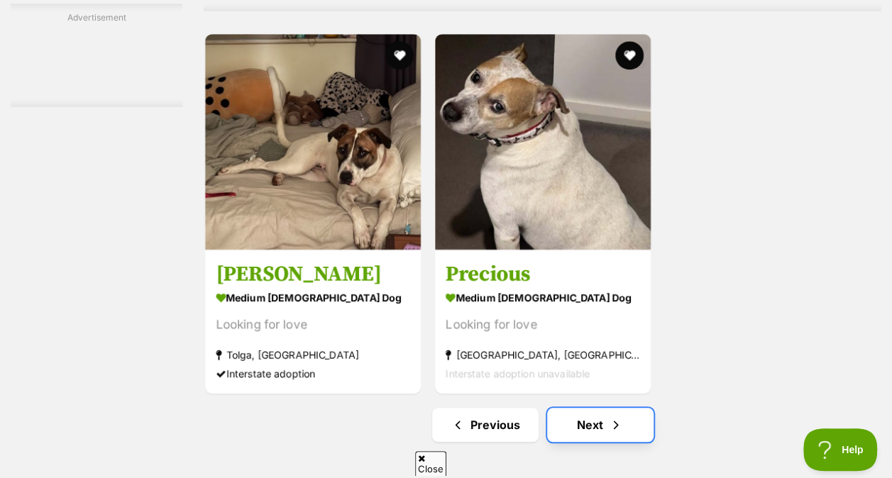
click at [631, 425] on link "Next" at bounding box center [600, 425] width 106 height 34
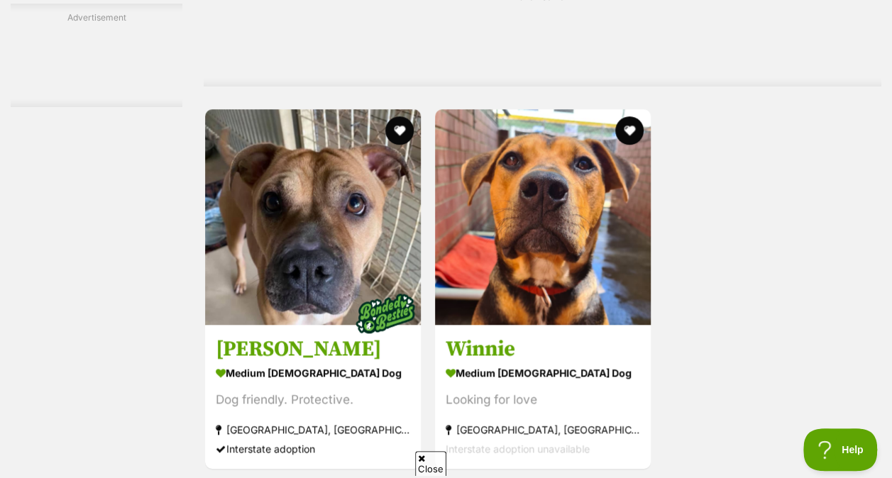
scroll to position [3159, 0]
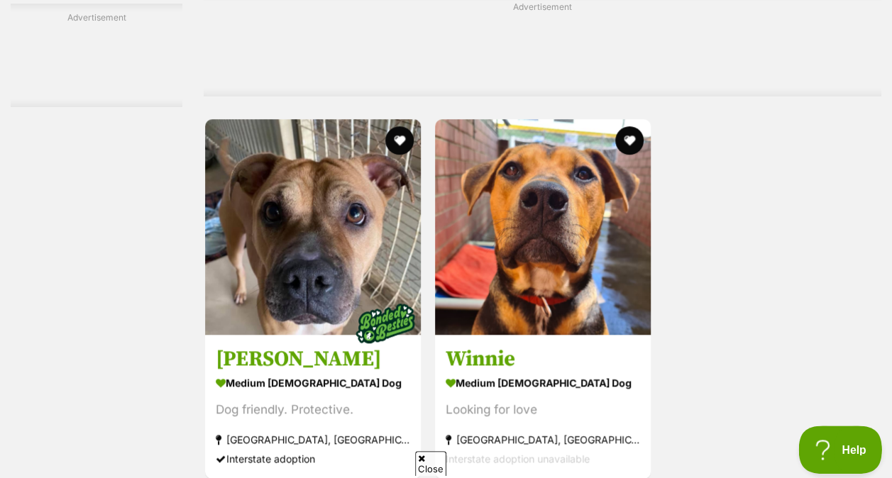
click at [831, 450] on span "Help" at bounding box center [835, 447] width 74 height 10
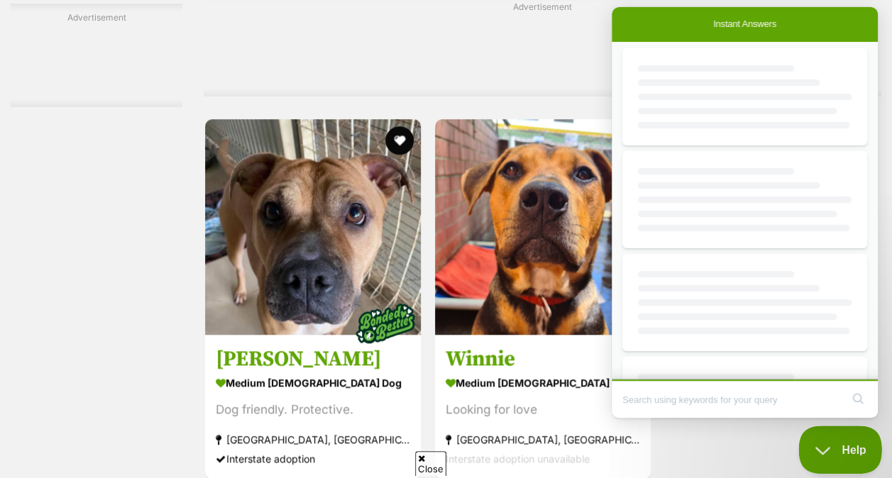
scroll to position [0, 0]
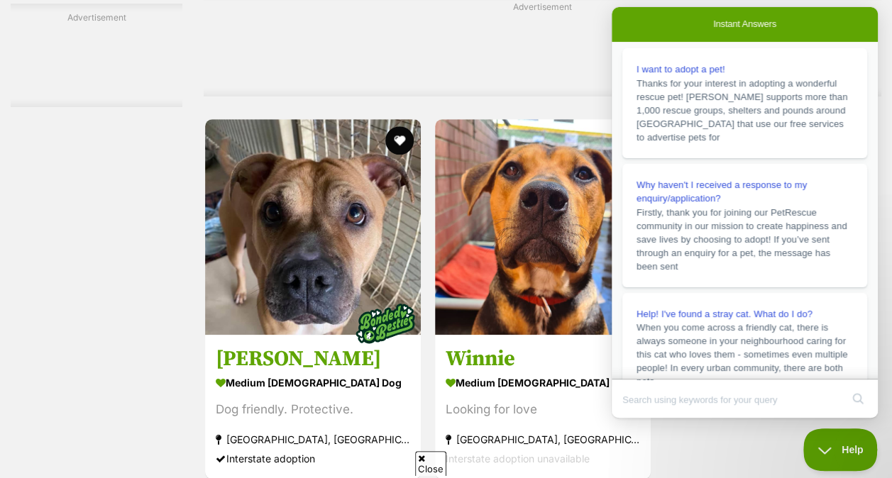
click at [872, 369] on div at bounding box center [745, 372] width 266 height 14
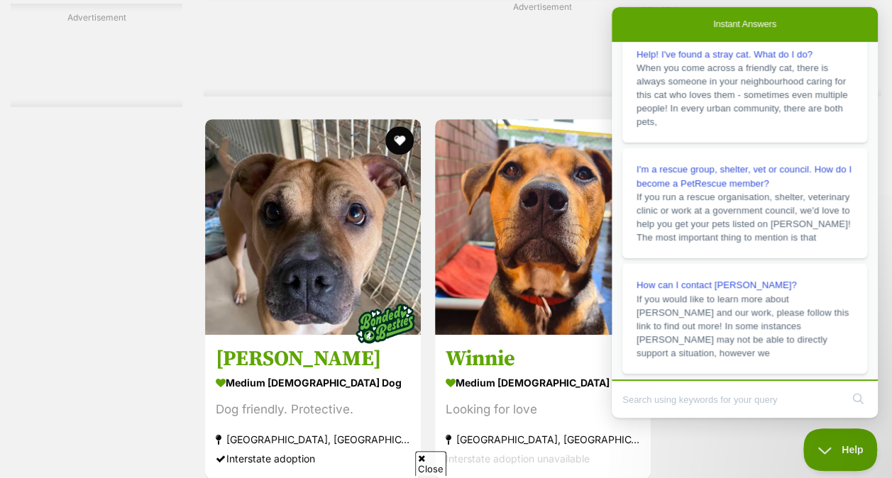
click at [718, 404] on input "Search Doc articles" at bounding box center [731, 400] width 219 height 30
type input "looking for a stolen dog"
click button "search" at bounding box center [857, 398] width 23 height 23
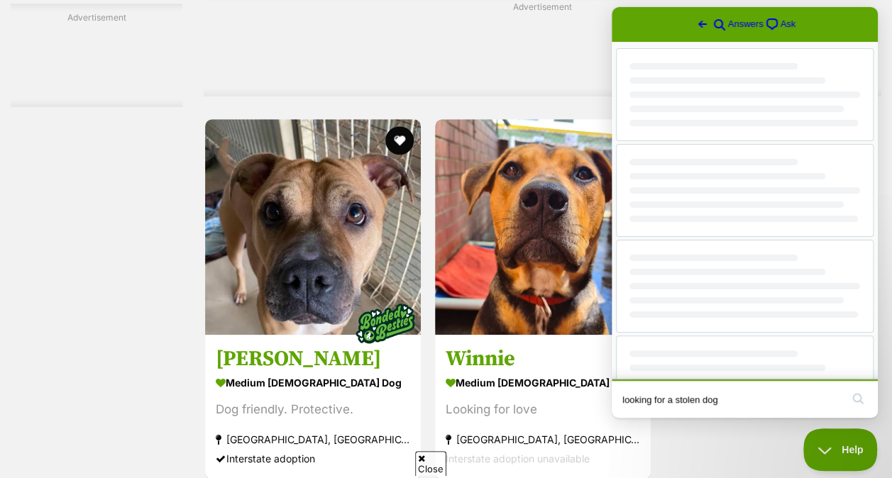
scroll to position [0, 0]
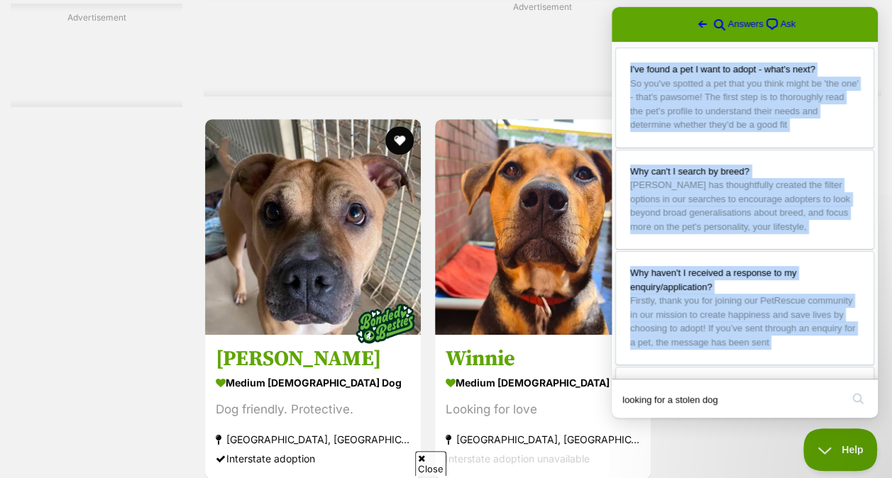
drag, startPoint x: 870, startPoint y: 369, endPoint x: 874, endPoint y: 360, distance: 10.2
click at [874, 360] on div "Go back search-medium Answers chat-square Ask I've found a pet I want to adopt …" at bounding box center [745, 193] width 266 height 372
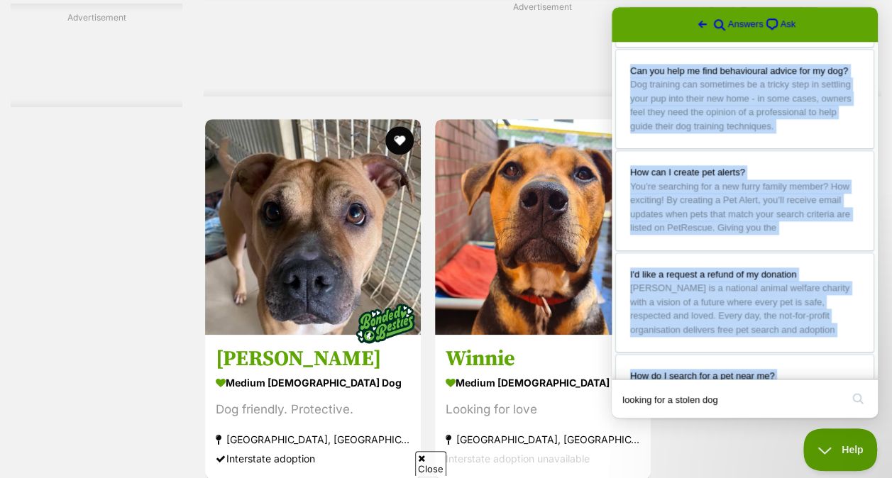
scroll to position [1006, 0]
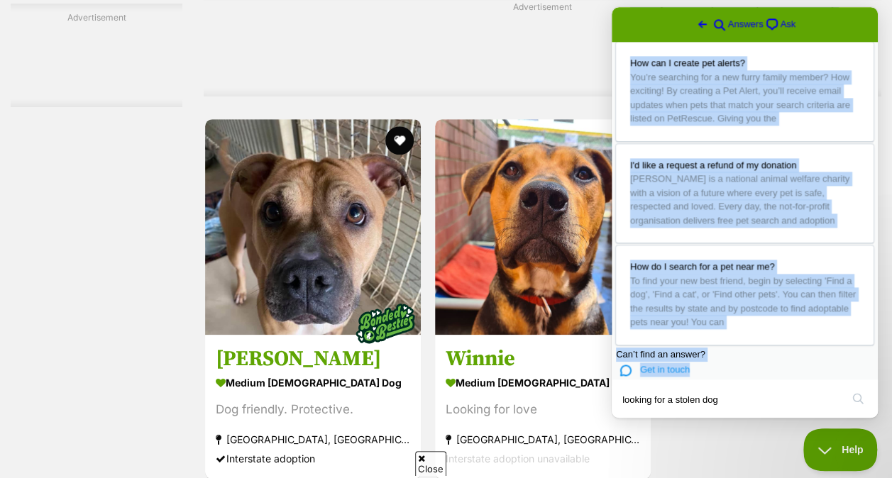
click at [796, 361] on div "chat Get in touch" at bounding box center [744, 369] width 255 height 17
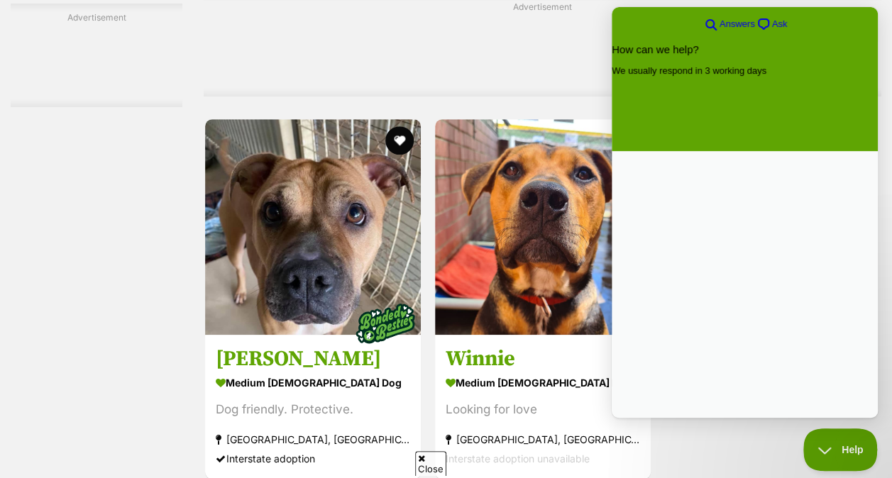
scroll to position [0, 0]
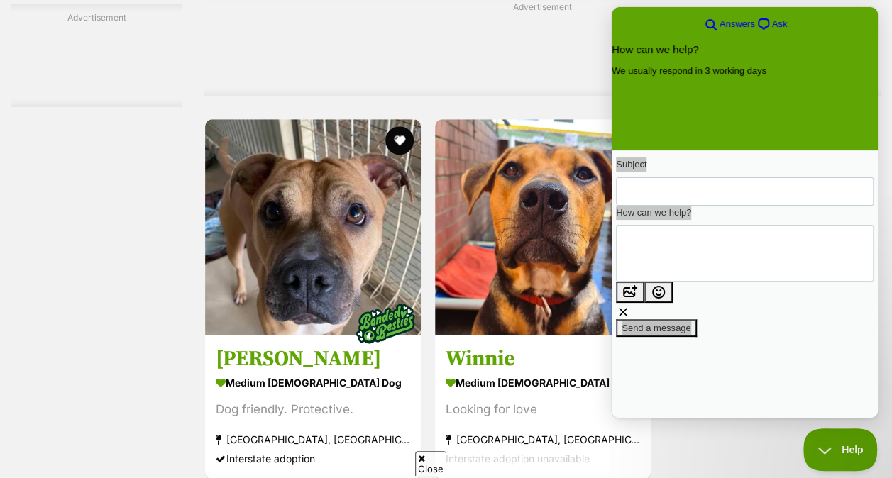
click at [487, 62] on div "Advertisement" at bounding box center [543, 45] width 678 height 104
